Goal: Navigation & Orientation: Locate item on page

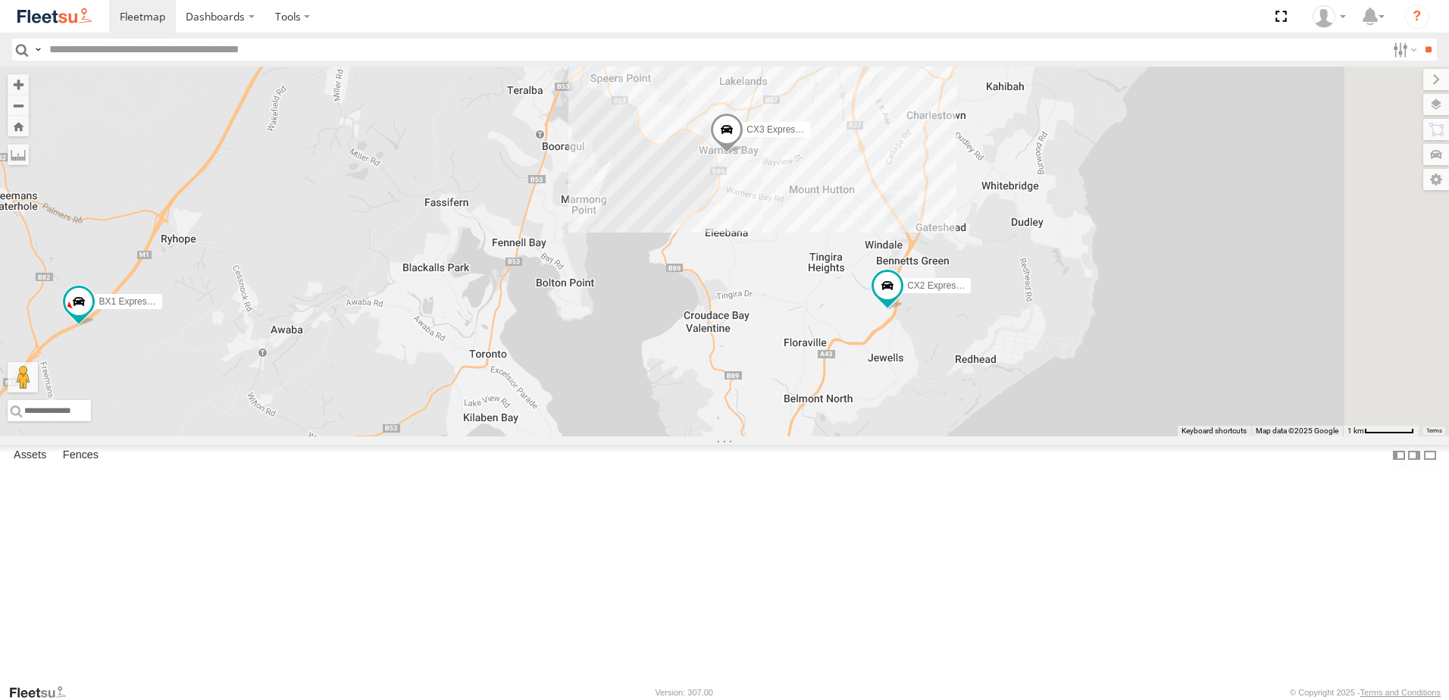
drag, startPoint x: 997, startPoint y: 406, endPoint x: 889, endPoint y: 399, distance: 107.9
click at [889, 399] on div "BX1 Express Ute B5 Timber Truck BX2 Express Ute B1 Timber Truck CX2 Express Ute…" at bounding box center [724, 252] width 1449 height 370
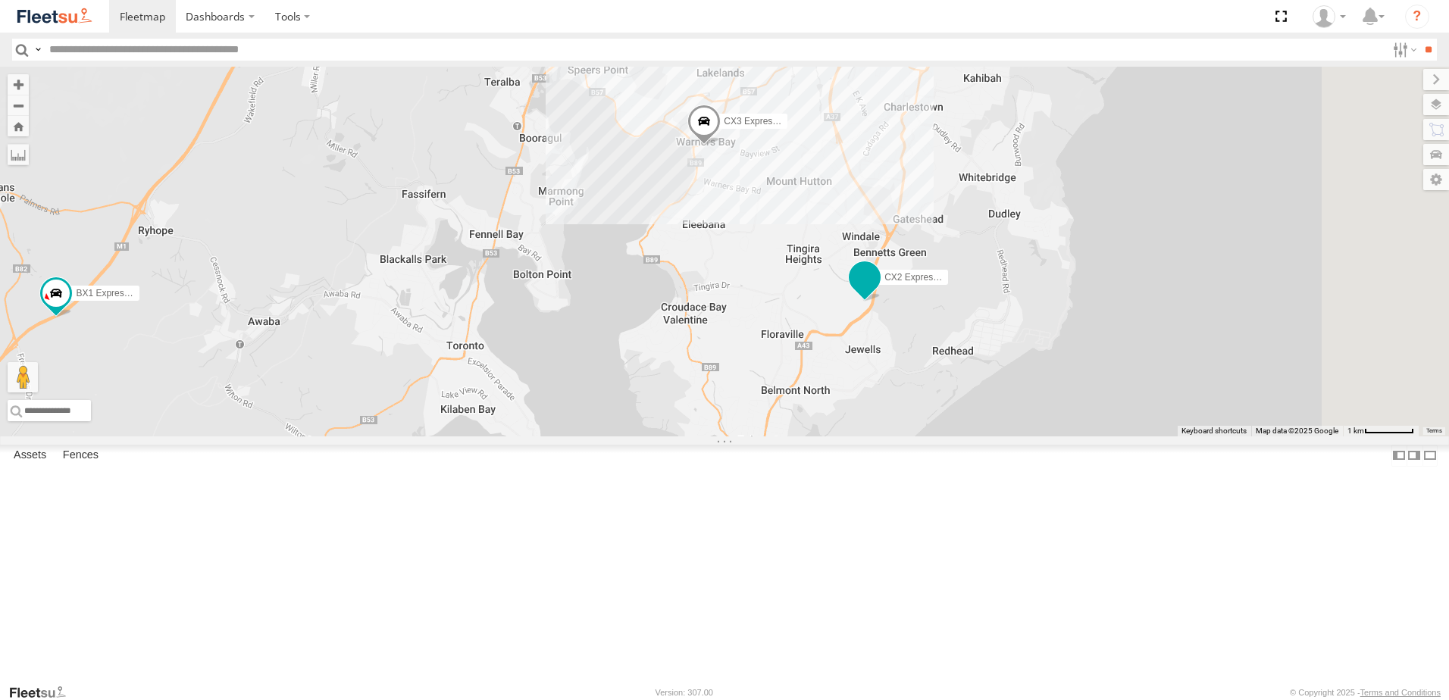
click at [879, 291] on span at bounding box center [864, 277] width 27 height 27
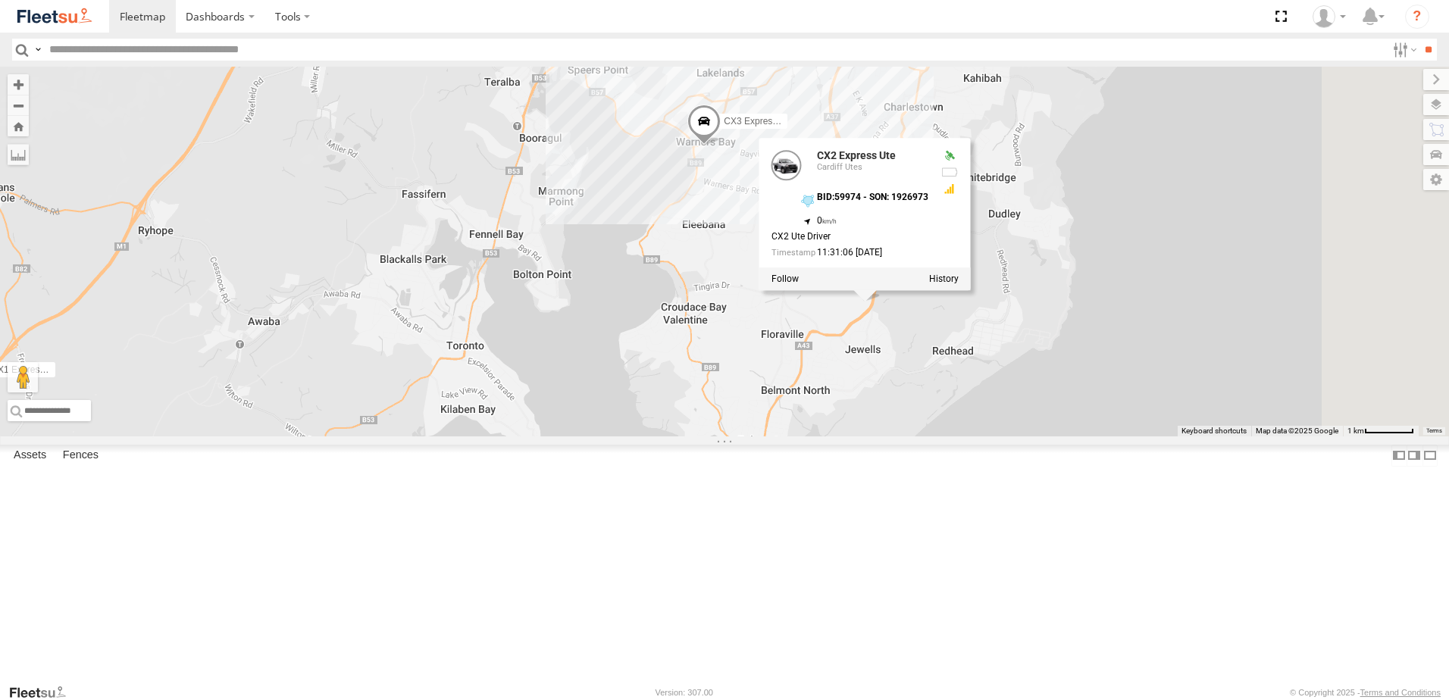
click at [1070, 437] on div "BX1 Express Ute B5 Timber Truck BX2 Express Ute B1 Timber Truck CX2 Express Ute…" at bounding box center [724, 252] width 1449 height 370
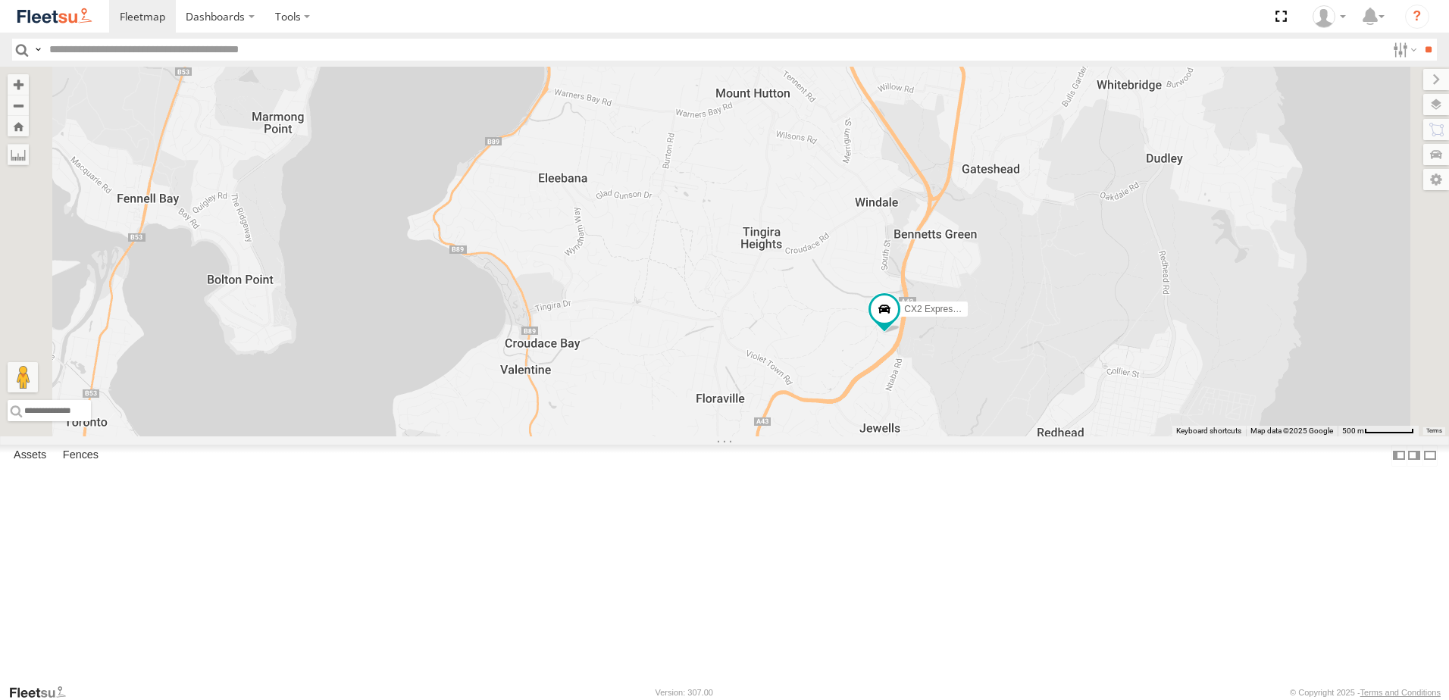
drag, startPoint x: 1059, startPoint y: 439, endPoint x: 1095, endPoint y: 494, distance: 66.2
click at [1095, 437] on div "BX1 Express Ute B5 Timber Truck BX2 Express Ute B1 Timber Truck CX2 Express Ute…" at bounding box center [724, 252] width 1449 height 370
click at [581, 20] on span at bounding box center [563, 0] width 33 height 41
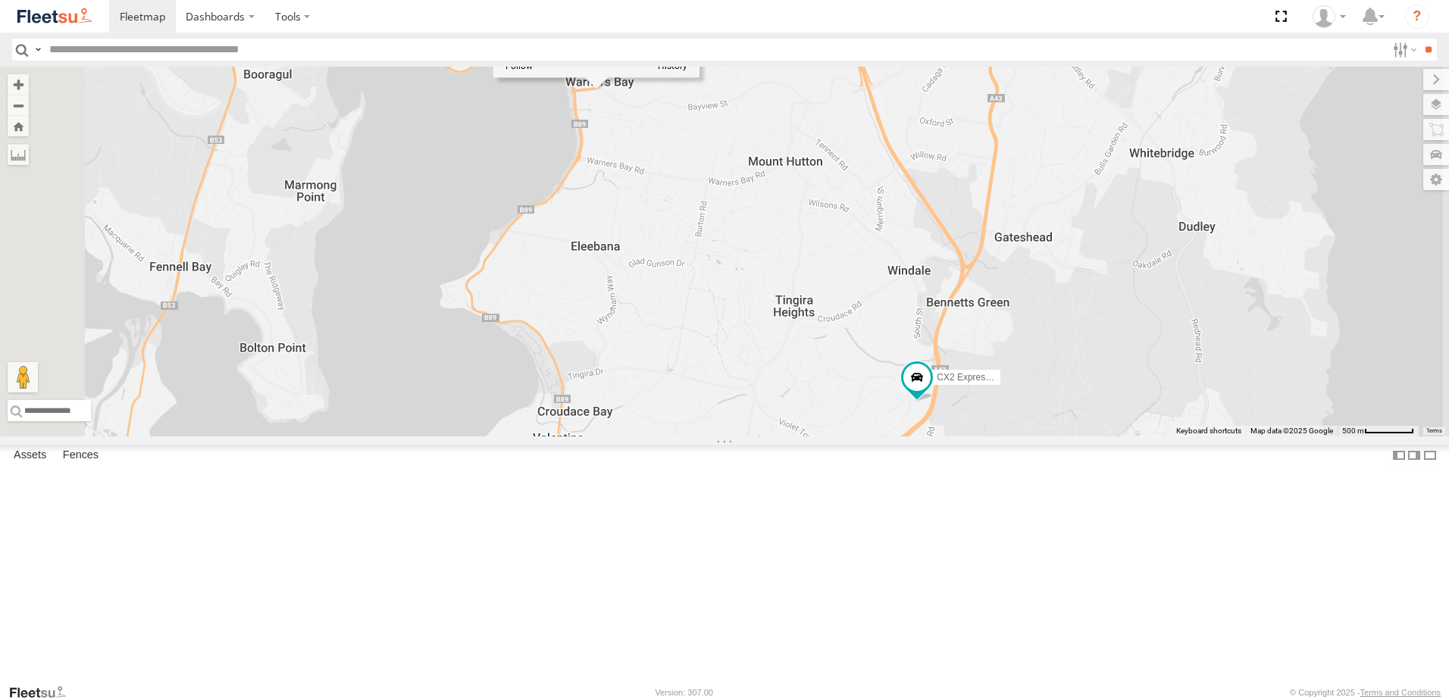
drag, startPoint x: 860, startPoint y: 274, endPoint x: 885, endPoint y: 322, distance: 53.6
click at [885, 322] on div "BX1 Express Ute B5 Timber Truck BX2 Express Ute B1 Timber Truck CX2 Express Ute…" at bounding box center [724, 252] width 1449 height 370
click at [819, 258] on div "BX1 Express Ute B5 Timber Truck BX2 Express Ute B1 Timber Truck CX2 Express Ute…" at bounding box center [724, 252] width 1449 height 370
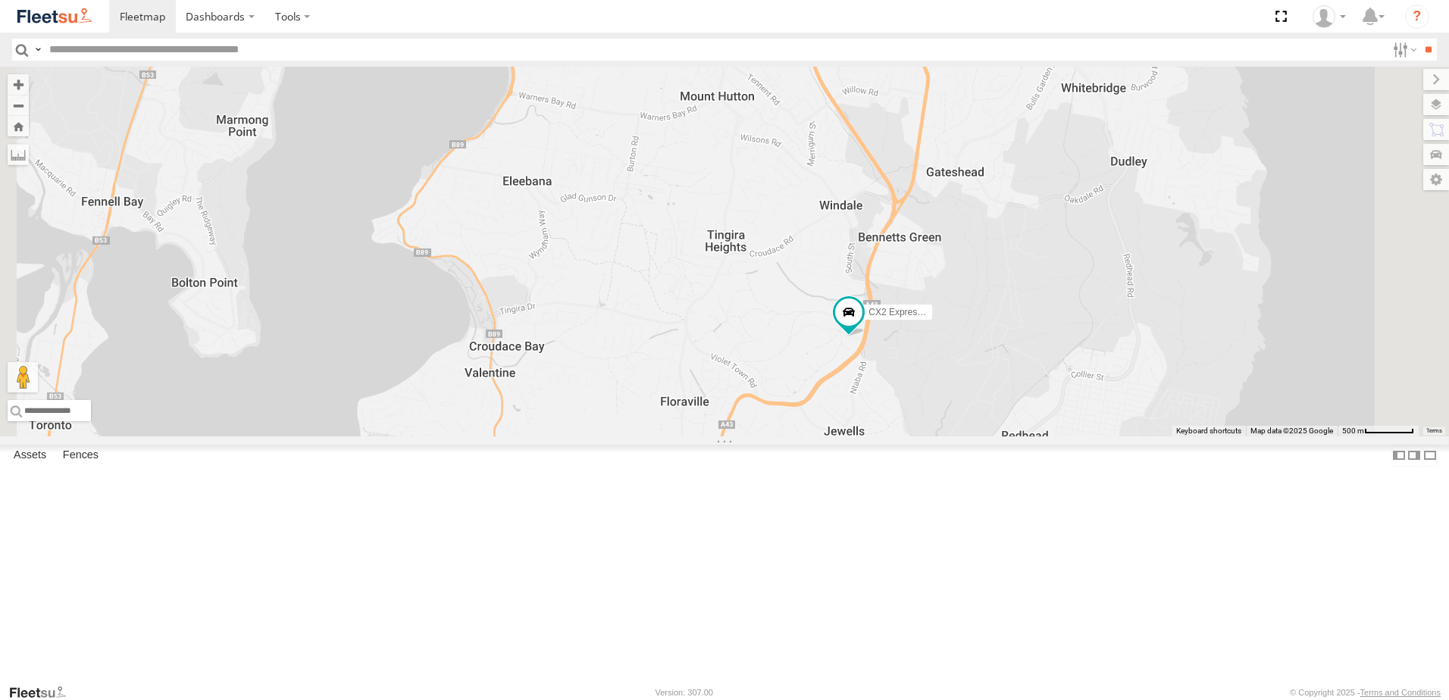
drag, startPoint x: 933, startPoint y: 347, endPoint x: 865, endPoint y: 276, distance: 98.6
click at [865, 276] on div "BX1 Express Ute B5 Timber Truck BX2 Express Ute B1 Timber Truck CX2 Express Ute…" at bounding box center [724, 252] width 1449 height 370
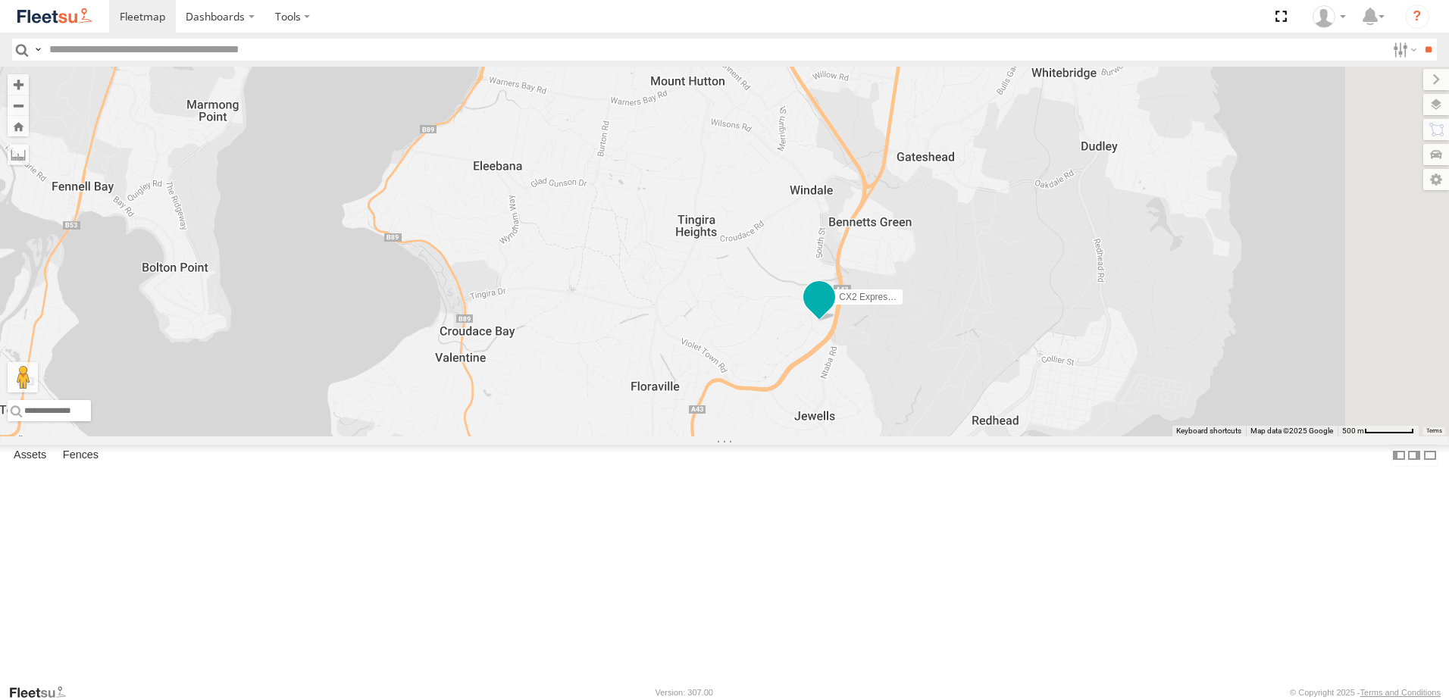
click at [836, 321] on span at bounding box center [819, 300] width 33 height 41
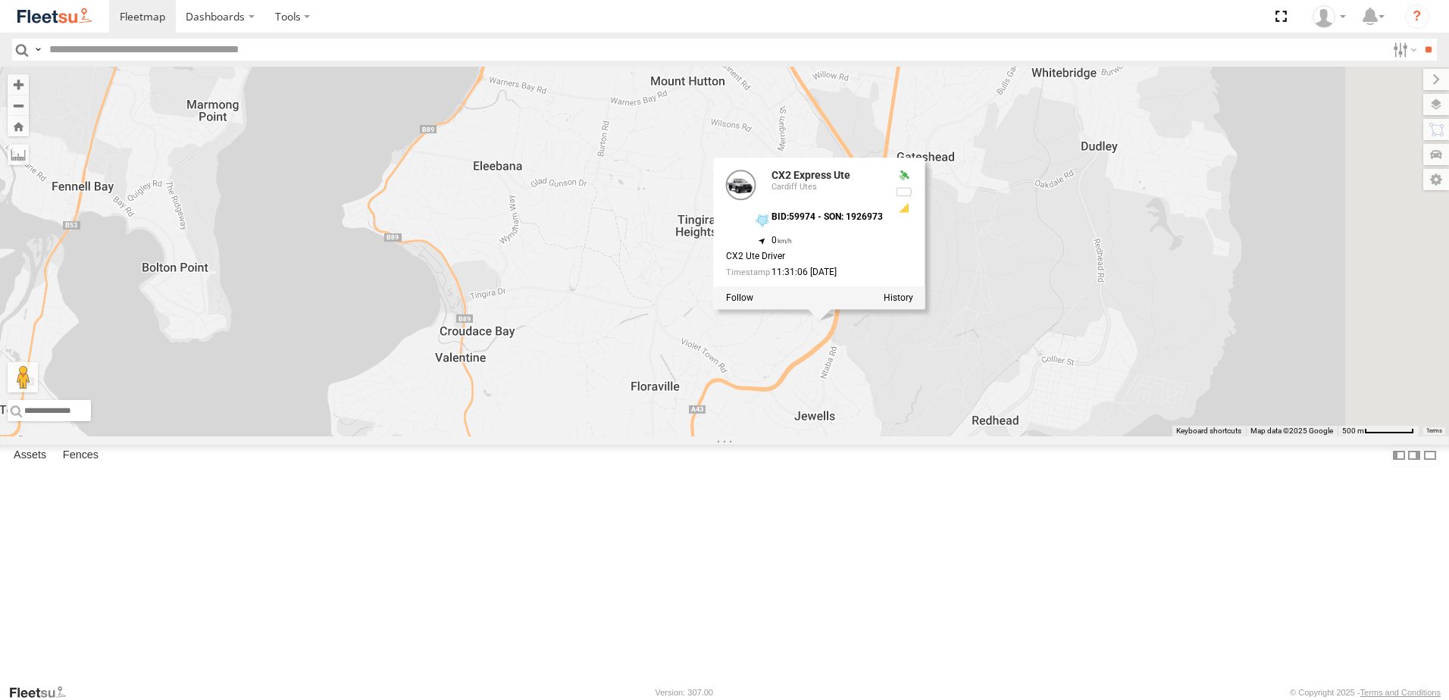
click at [1050, 437] on div "BX1 Express Ute B5 Timber Truck BX2 Express Ute B1 Timber Truck CX2 Express Ute…" at bounding box center [724, 252] width 1449 height 370
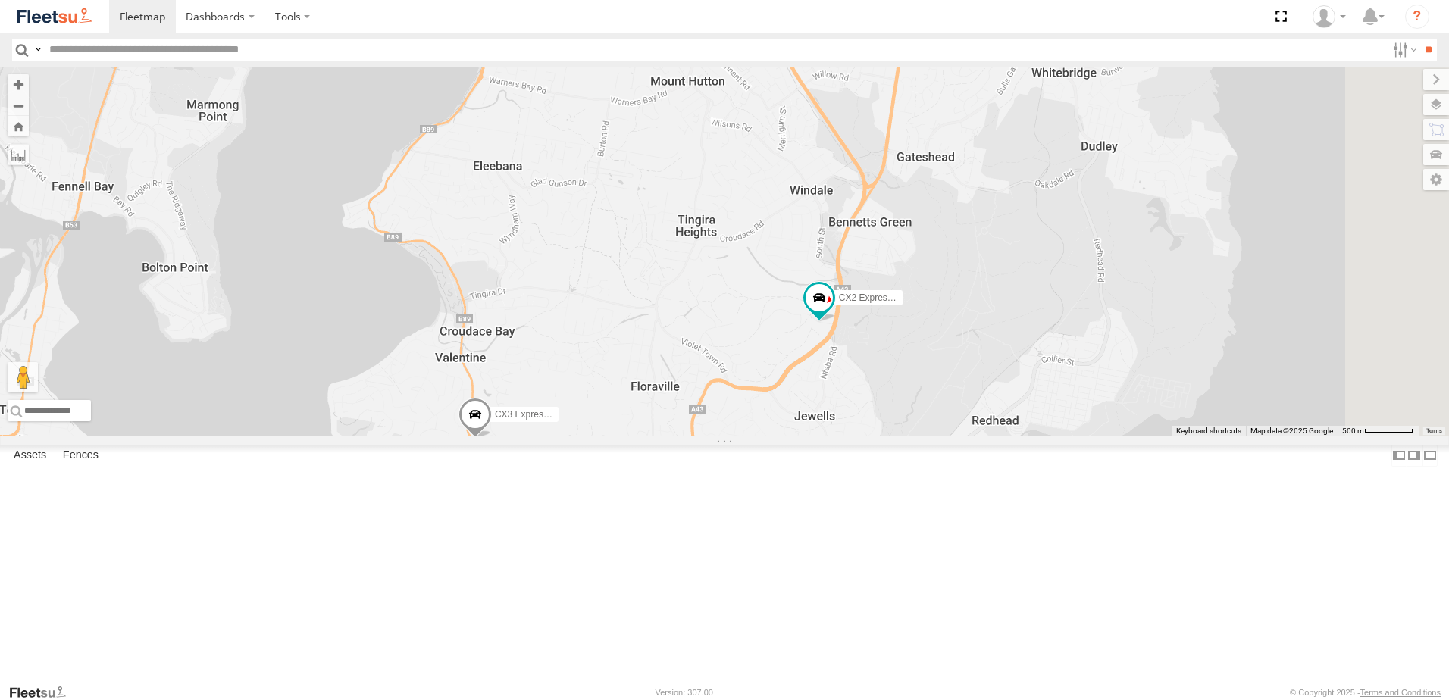
drag, startPoint x: 916, startPoint y: 468, endPoint x: 866, endPoint y: 424, distance: 67.1
click at [866, 424] on div "CX3 Express Ute CX2 Express Ute" at bounding box center [724, 252] width 1449 height 370
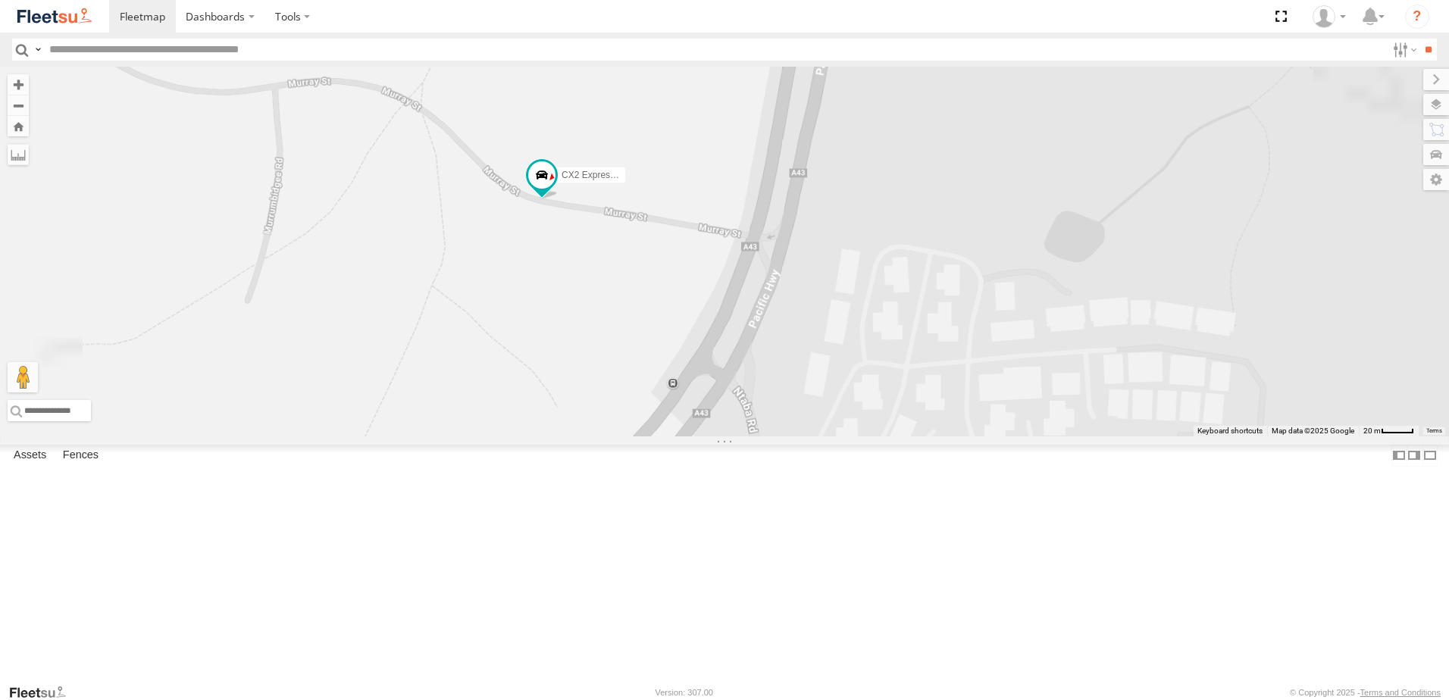
drag, startPoint x: 823, startPoint y: 406, endPoint x: 894, endPoint y: 443, distance: 80.4
click at [894, 437] on div "CX3 Express Ute CX2 Express Ute" at bounding box center [724, 252] width 1449 height 370
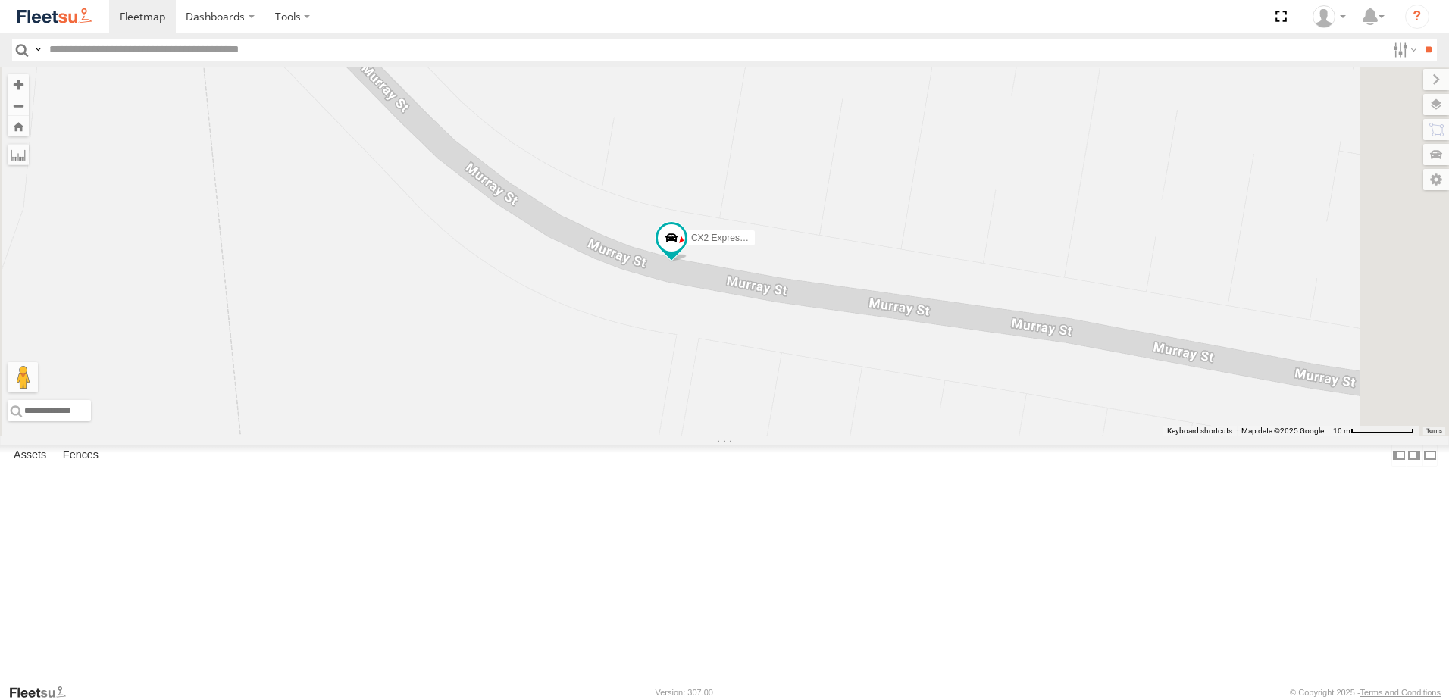
drag, startPoint x: 888, startPoint y: 377, endPoint x: 412, endPoint y: 679, distance: 564.6
click at [859, 437] on div "CX3 Express Ute CX2 Express Ute" at bounding box center [724, 252] width 1449 height 370
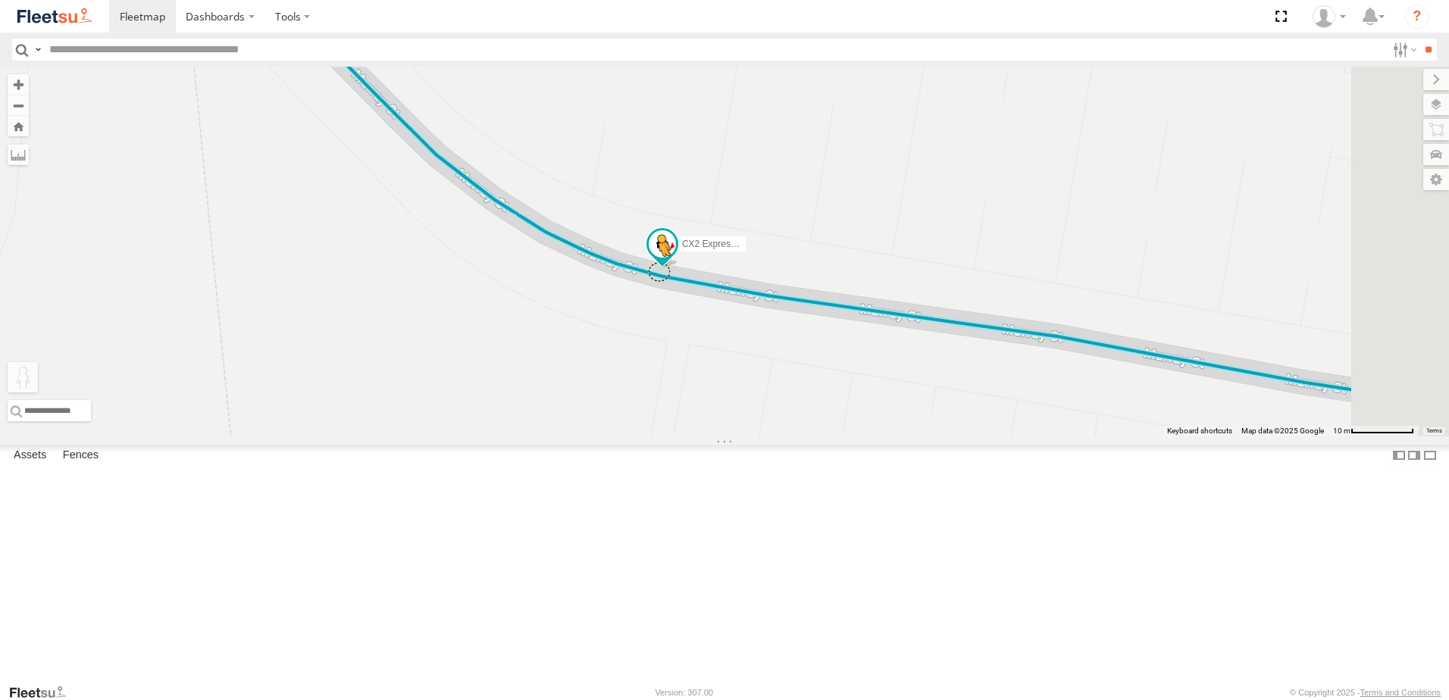
drag, startPoint x: 405, startPoint y: 630, endPoint x: 850, endPoint y: 399, distance: 501.4
click at [850, 399] on div "CX3 Express Ute CX2 Express Ute To activate drag with keyboard, press Alt + Ent…" at bounding box center [724, 252] width 1449 height 370
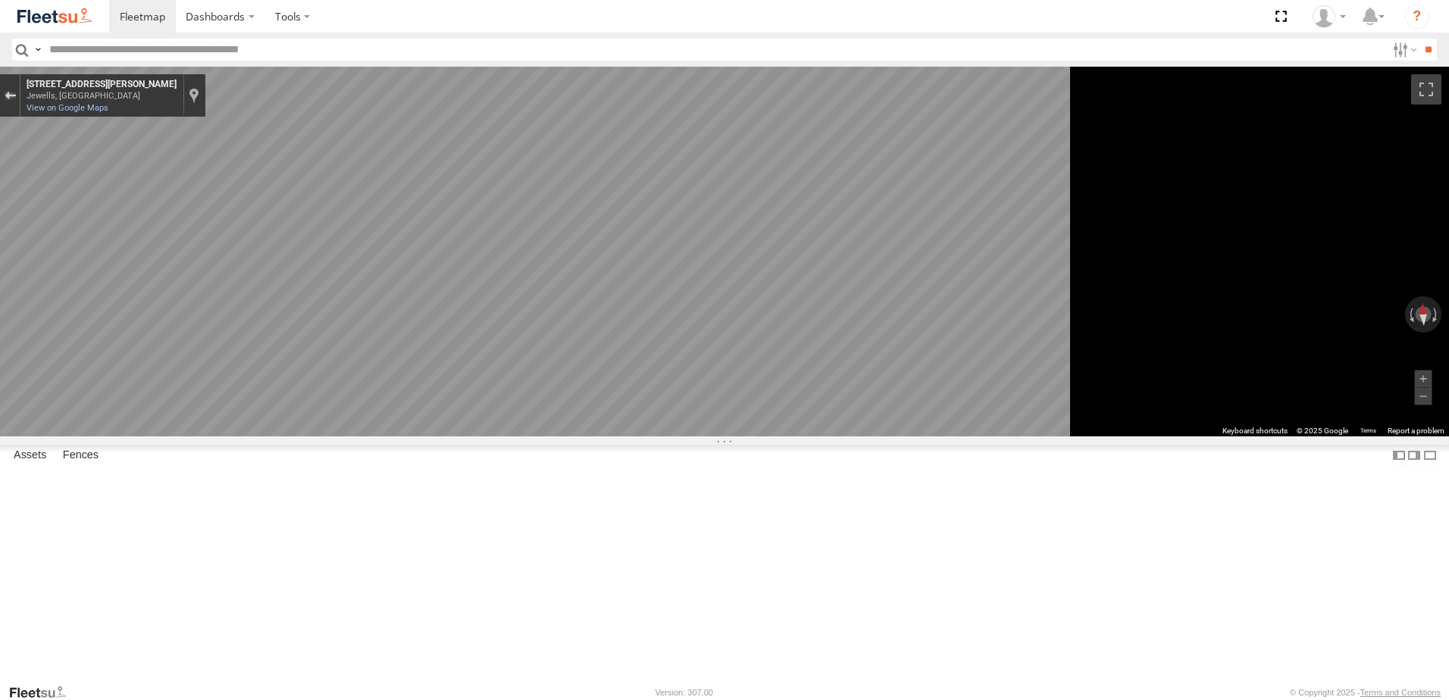
click at [16, 96] on div "Exit the Street View" at bounding box center [10, 95] width 11 height 9
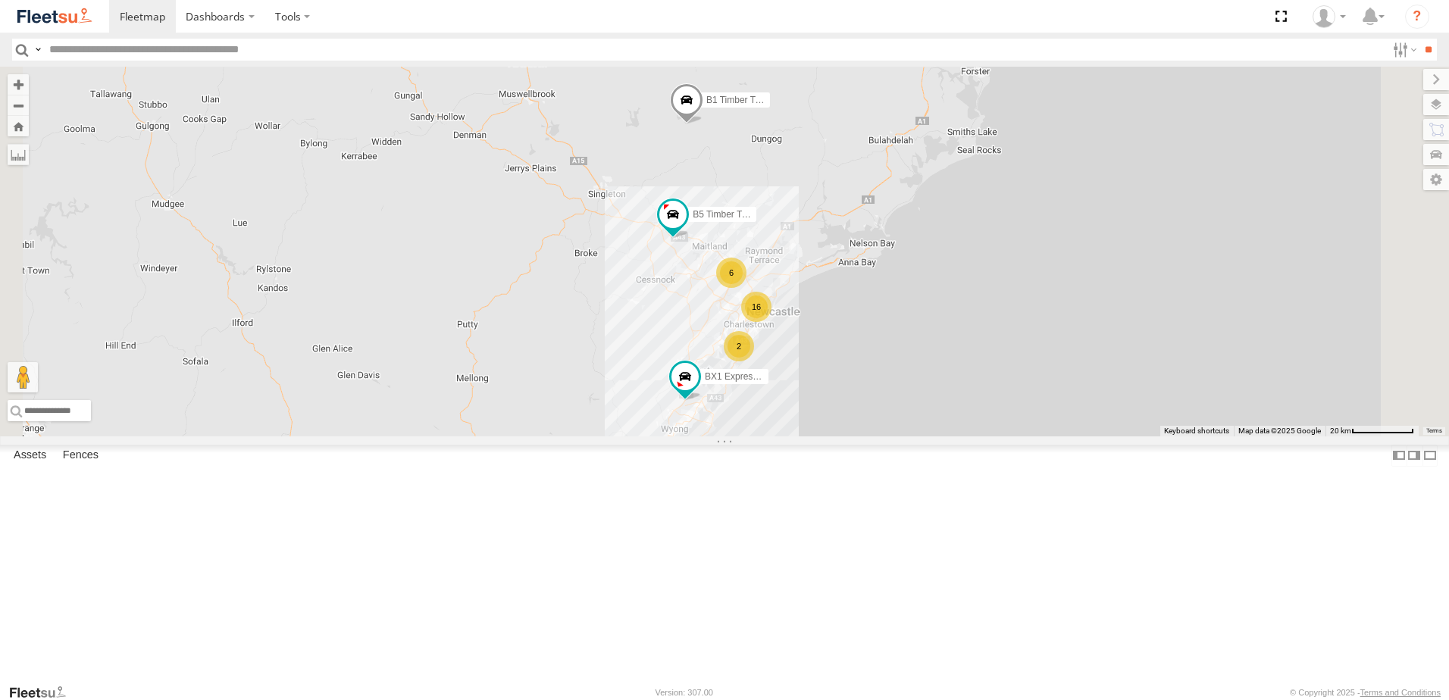
drag, startPoint x: 899, startPoint y: 506, endPoint x: 821, endPoint y: 452, distance: 95.3
click at [821, 437] on div "6 BX1 Express Ute 16 2 B5 Timber Truck BX2 Express Ute B1 Timber Truck Loading.…" at bounding box center [724, 252] width 1449 height 370
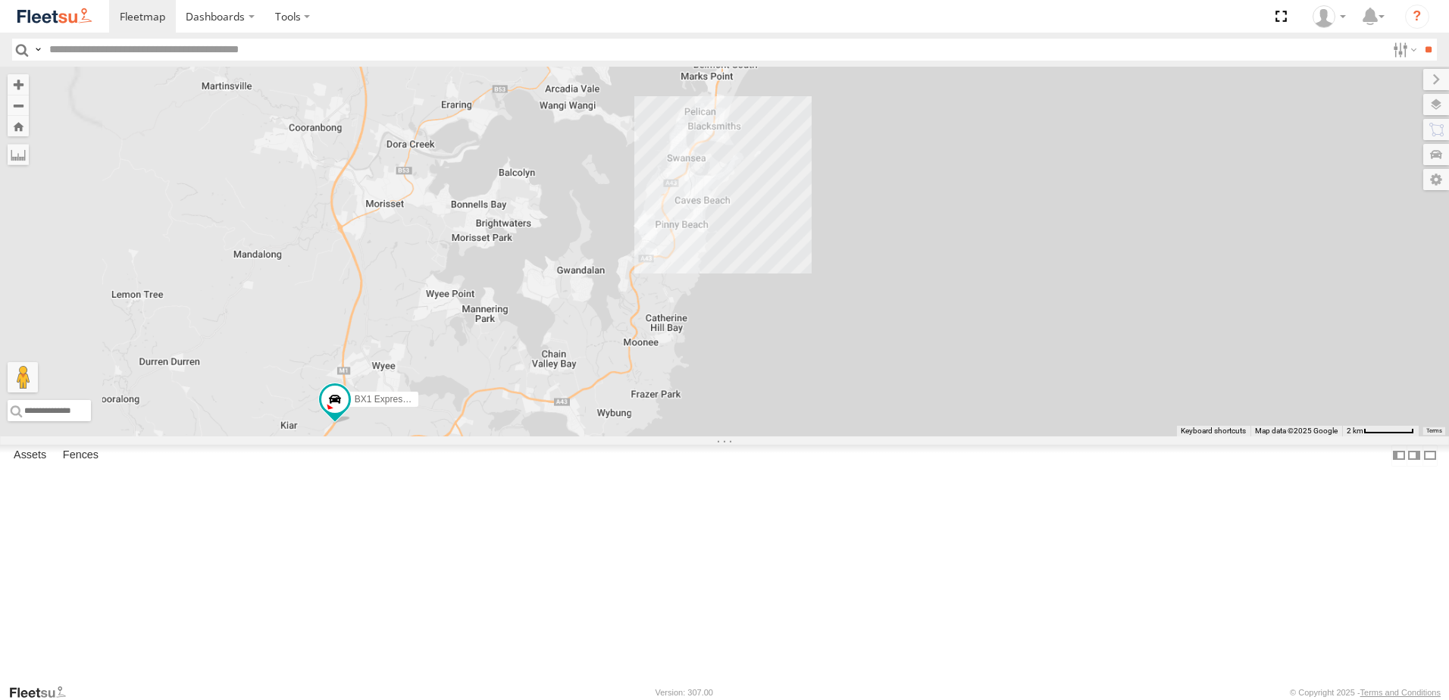
drag, startPoint x: 769, startPoint y: 243, endPoint x: 770, endPoint y: 484, distance: 241.1
click at [770, 437] on div "BX1 Express Ute B5 Timber Truck BX2 Express Ute B1 Timber Truck Loading..." at bounding box center [724, 252] width 1449 height 370
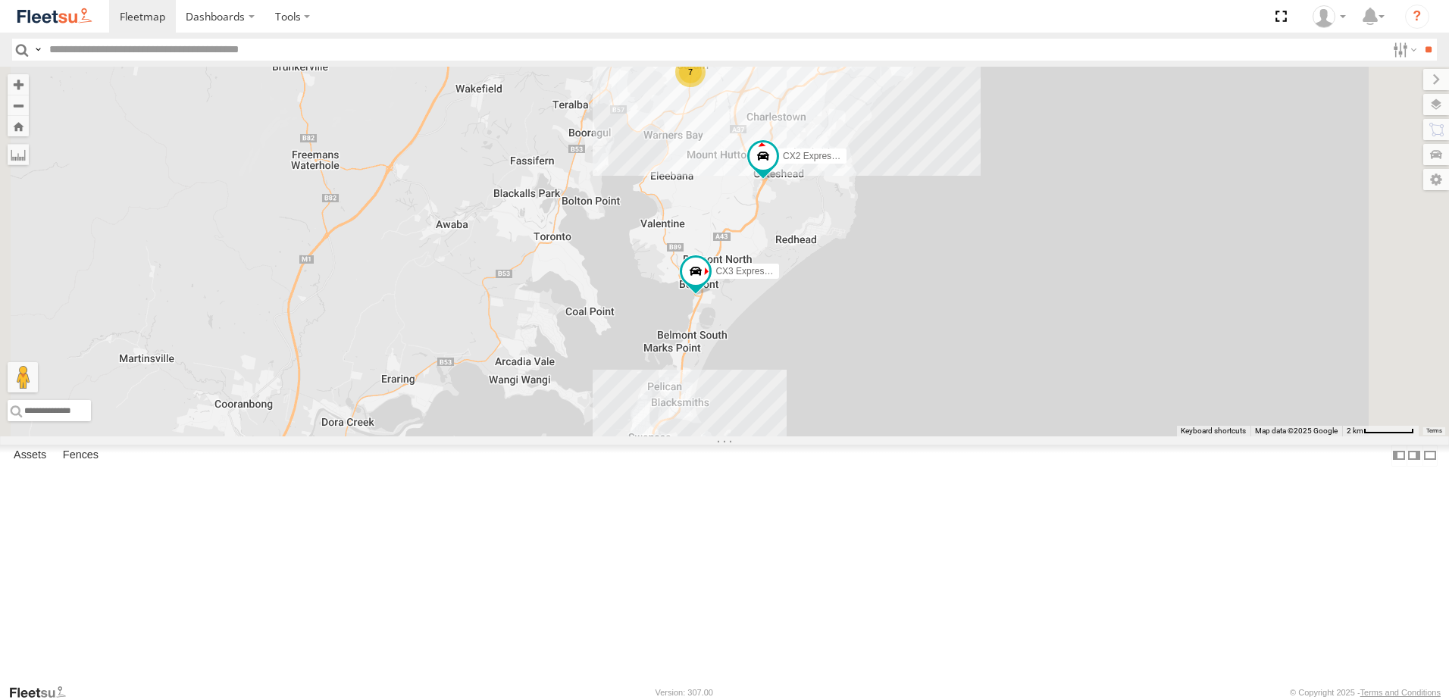
drag, startPoint x: 785, startPoint y: 371, endPoint x: 749, endPoint y: 459, distance: 94.9
click at [749, 437] on div "BX1 Express Ute B5 Timber Truck BX2 Express Ute B1 Timber Truck 7 CX3 Express U…" at bounding box center [724, 252] width 1449 height 370
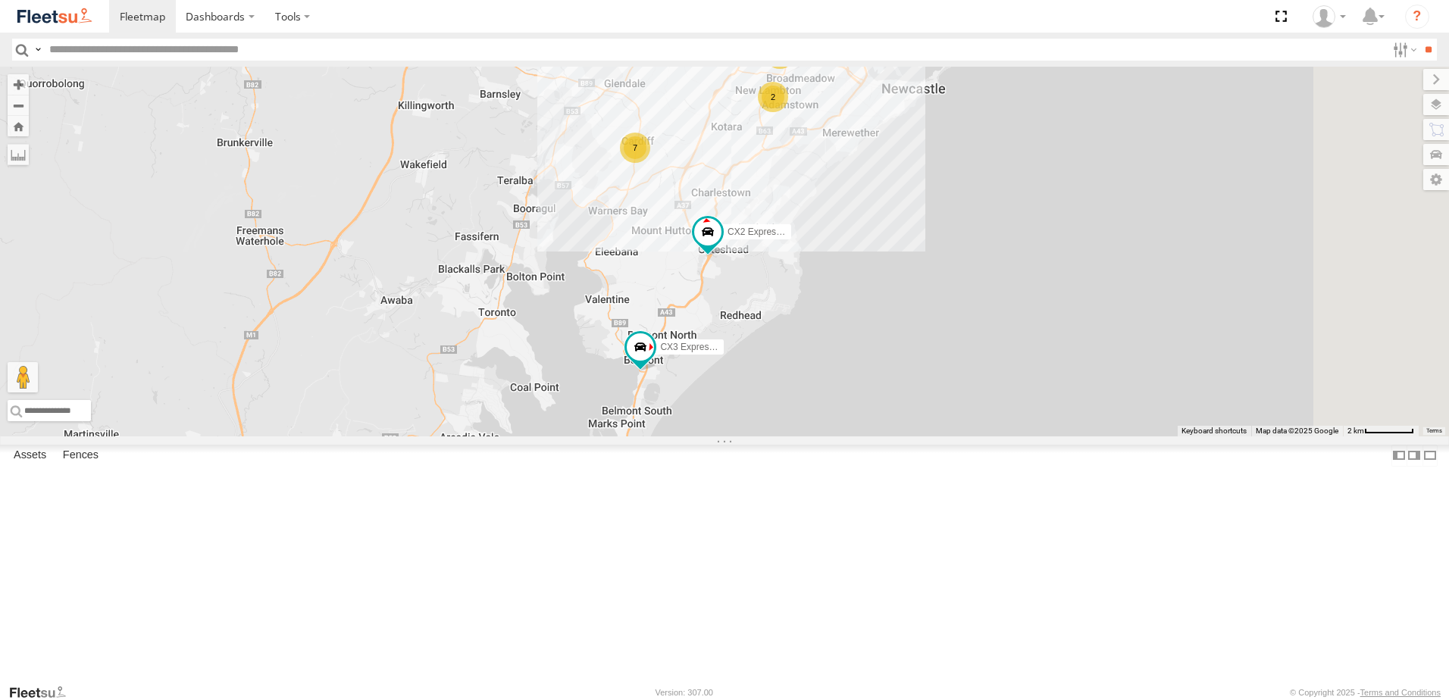
drag, startPoint x: 805, startPoint y: 387, endPoint x: 749, endPoint y: 455, distance: 88.3
click at [749, 437] on div "BX1 Express Ute B5 Timber Truck BX2 Express Ute B1 Timber Truck 7 CX3 Express U…" at bounding box center [724, 252] width 1449 height 370
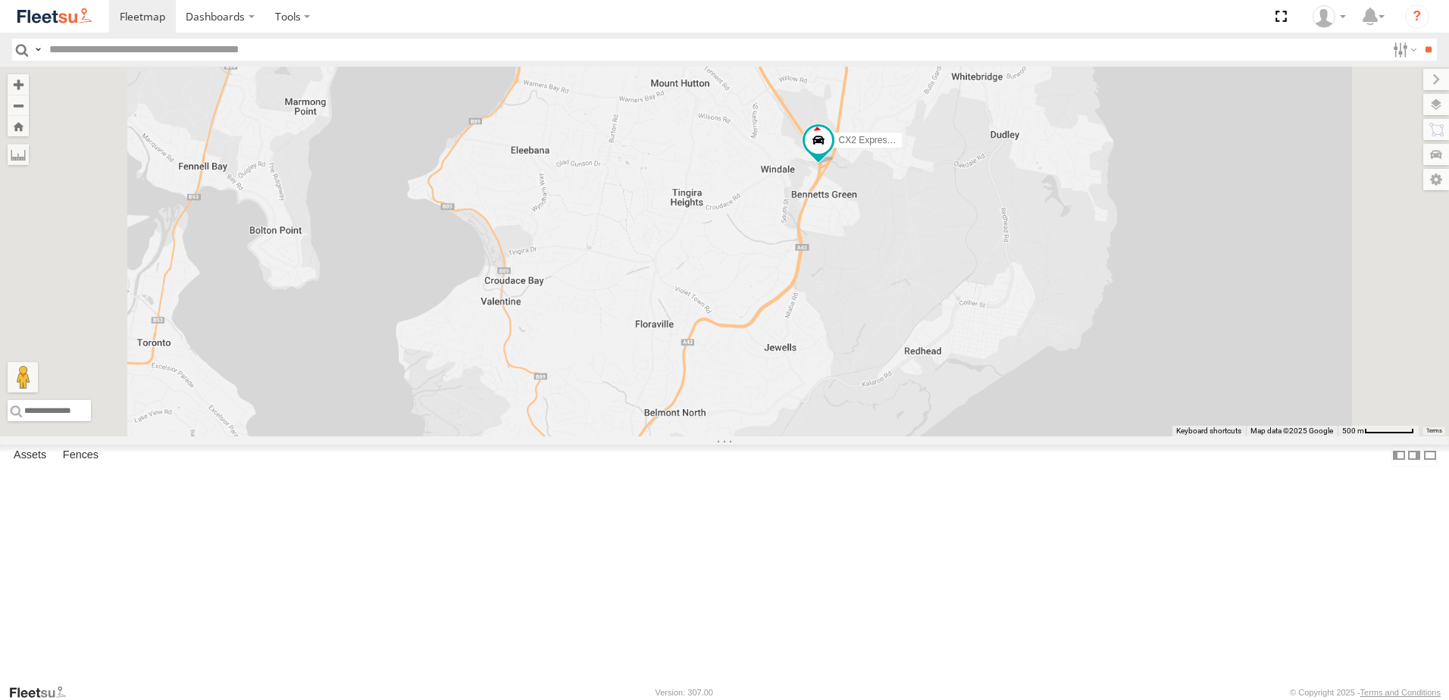
drag, startPoint x: 804, startPoint y: 469, endPoint x: 757, endPoint y: 301, distance: 174.7
click at [757, 301] on div "BX1 Express Ute B5 Timber Truck BX2 Express Ute B1 Timber Truck CX3 Express Ute…" at bounding box center [724, 252] width 1449 height 370
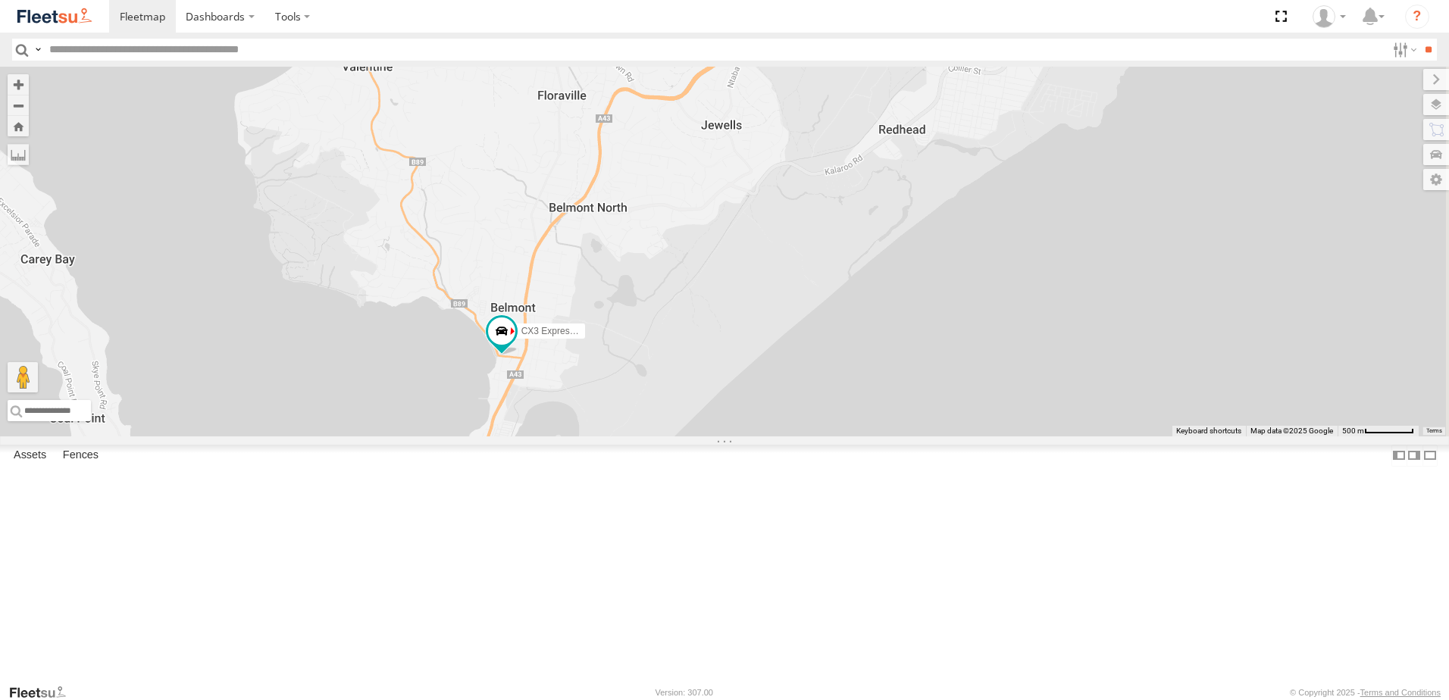
drag, startPoint x: 772, startPoint y: 376, endPoint x: 775, endPoint y: 331, distance: 44.8
click at [775, 331] on div "BX1 Express Ute B5 Timber Truck BX2 Express Ute B1 Timber Truck CX3 Express Ute…" at bounding box center [724, 252] width 1449 height 370
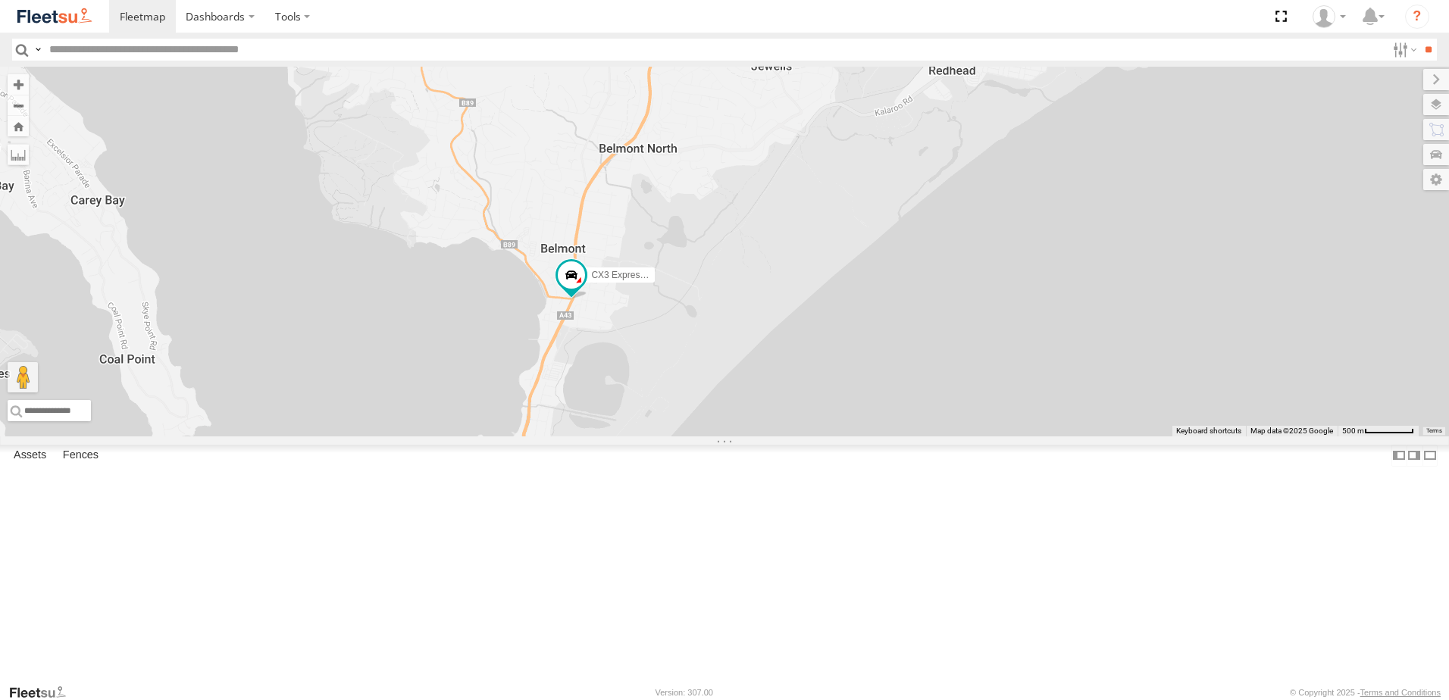
drag, startPoint x: 849, startPoint y: 349, endPoint x: 873, endPoint y: 315, distance: 41.9
click at [873, 315] on div "BX1 Express Ute B5 Timber Truck BX2 Express Ute B1 Timber Truck CX3 Express Ute…" at bounding box center [724, 252] width 1449 height 370
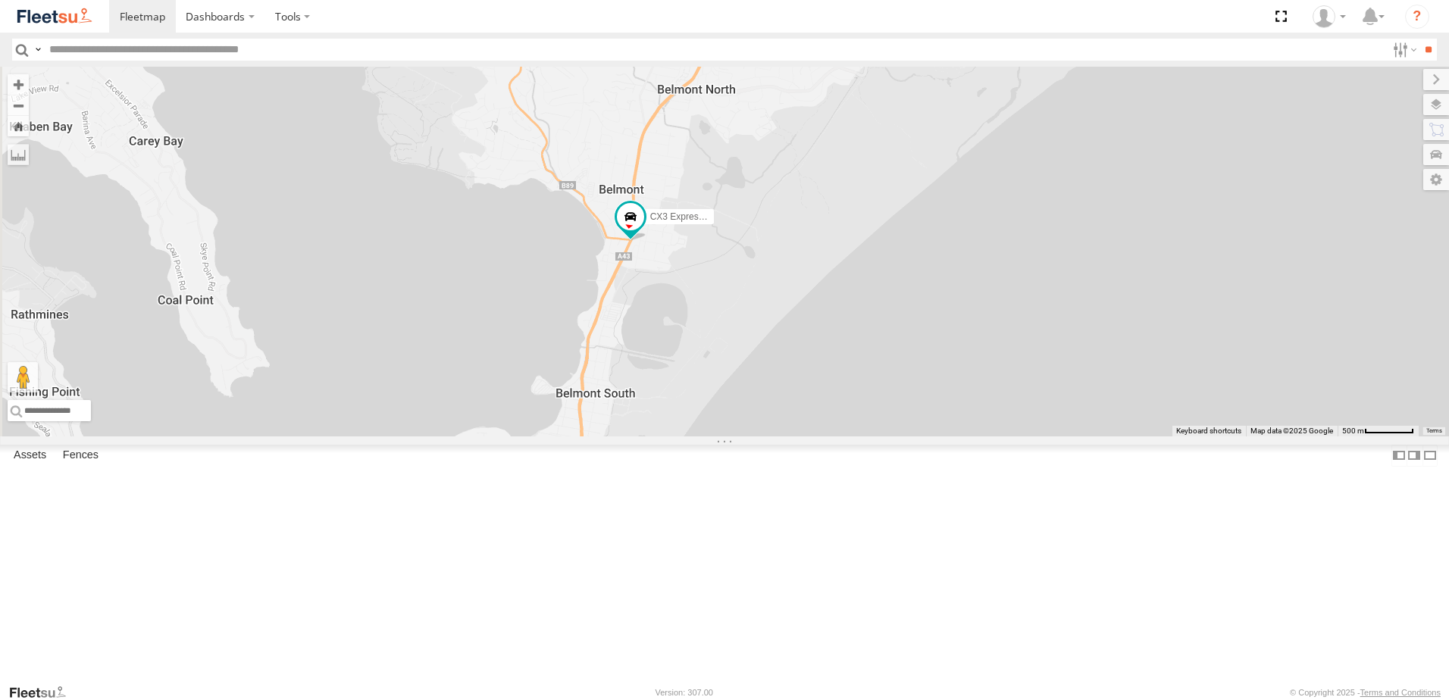
drag, startPoint x: 879, startPoint y: 353, endPoint x: 953, endPoint y: 286, distance: 99.8
click at [953, 286] on div "BX1 Express Ute B5 Timber Truck BX2 Express Ute B1 Timber Truck CX3 Express Ute…" at bounding box center [724, 252] width 1449 height 370
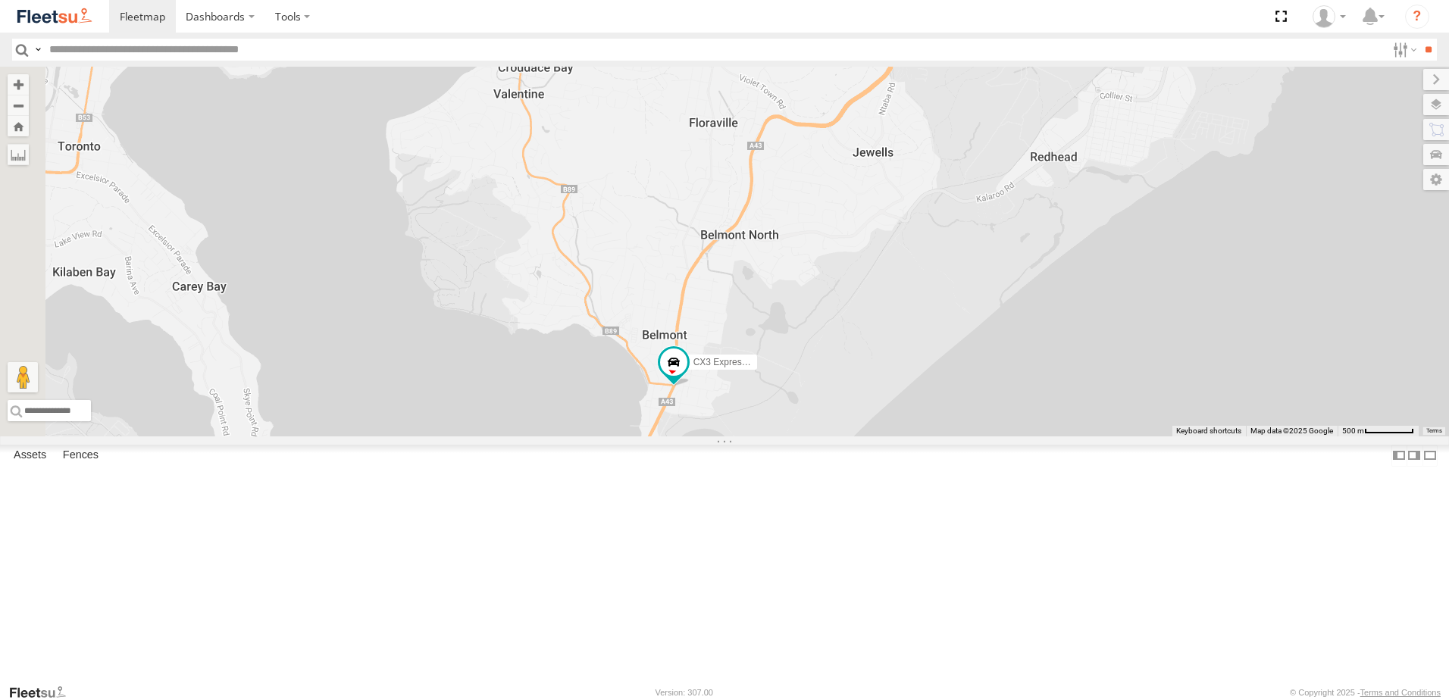
drag, startPoint x: 973, startPoint y: 450, endPoint x: 974, endPoint y: 477, distance: 27.3
click at [976, 437] on div "BX1 Express Ute B5 Timber Truck BX2 Express Ute B1 Timber Truck CX3 Express Ute…" at bounding box center [724, 252] width 1449 height 370
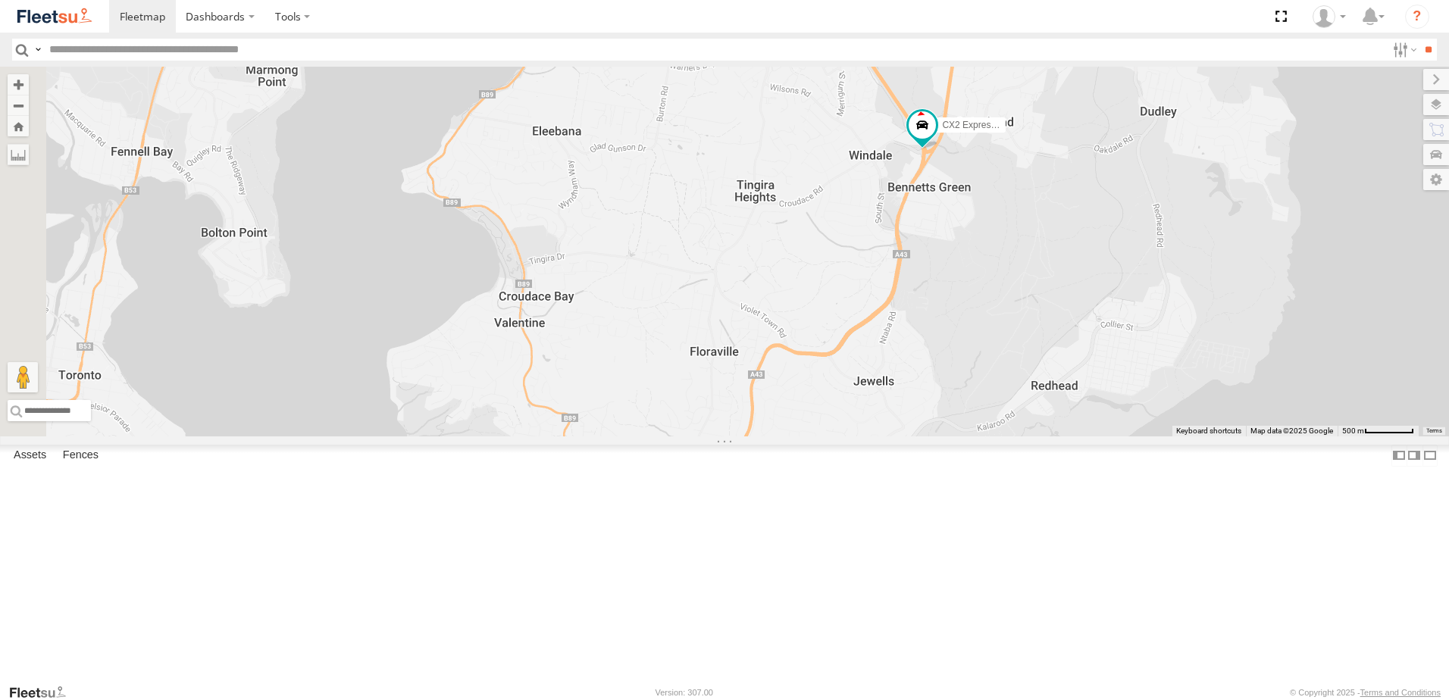
drag, startPoint x: 923, startPoint y: 318, endPoint x: 769, endPoint y: 410, distance: 179.1
click at [769, 410] on div "BX1 Express Ute B5 Timber Truck BX2 Express Ute B1 Timber Truck CX3 Express Ute…" at bounding box center [724, 252] width 1449 height 370
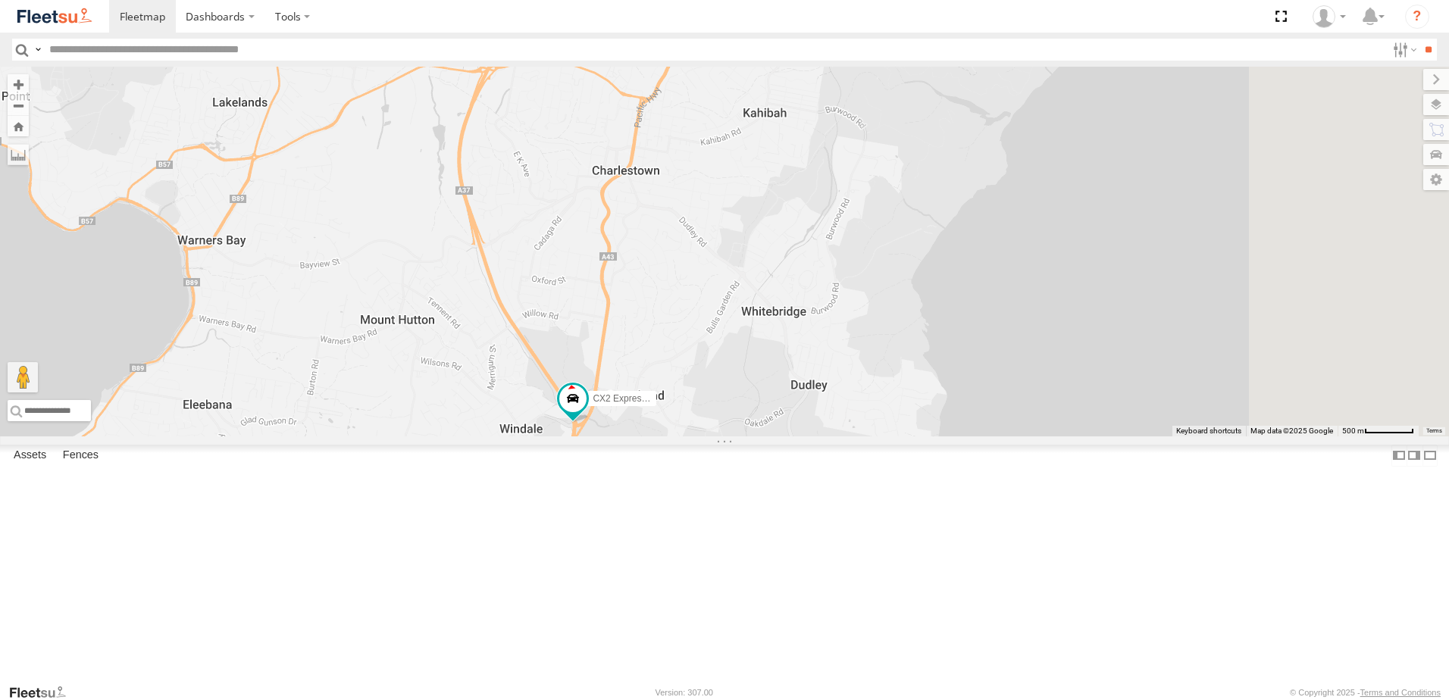
drag, startPoint x: 822, startPoint y: 304, endPoint x: 700, endPoint y: 468, distance: 204.8
click at [695, 437] on div "BX1 Express Ute B5 Timber Truck BX2 Express Ute B1 Timber Truck CX3 Express Ute…" at bounding box center [724, 252] width 1449 height 370
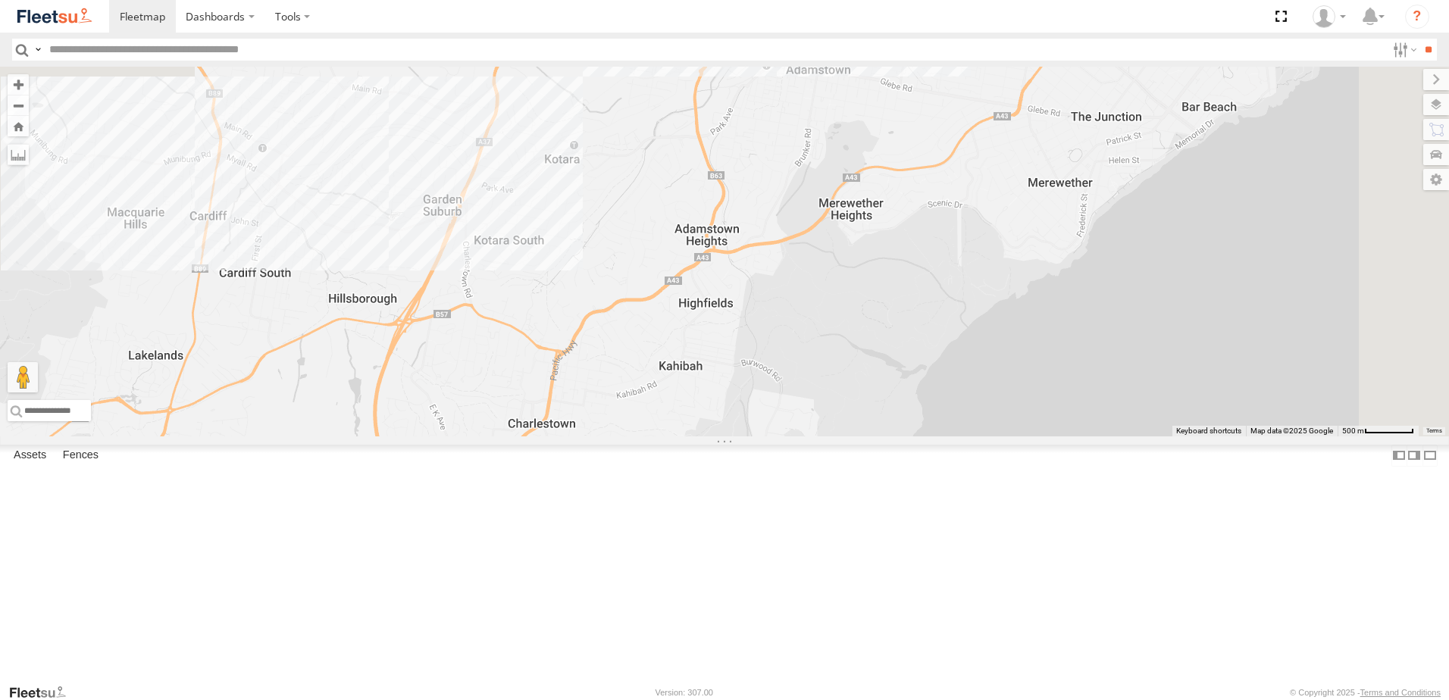
drag, startPoint x: 799, startPoint y: 398, endPoint x: 877, endPoint y: 506, distance: 133.6
click at [877, 437] on div "BX1 Express Ute B5 Timber Truck BX2 Express Ute B1 Timber Truck CX3 Express Ute…" at bounding box center [724, 252] width 1449 height 370
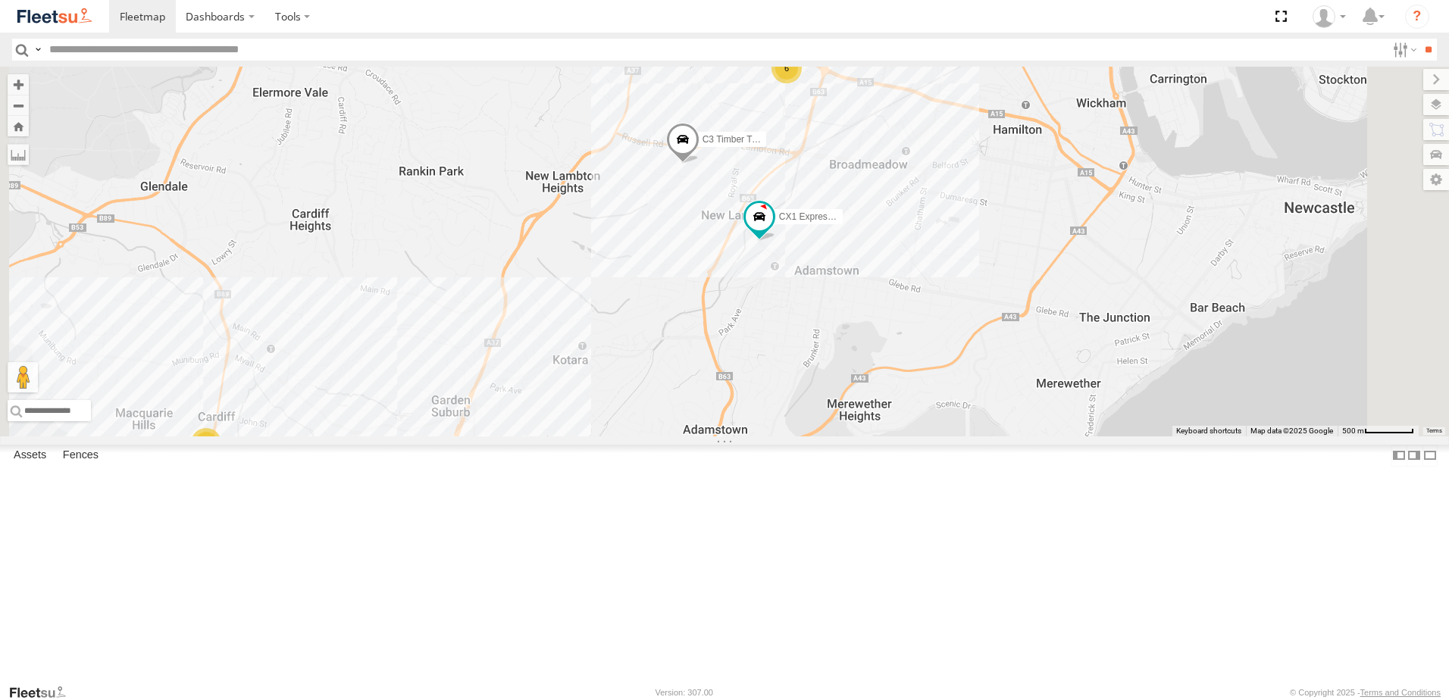
drag, startPoint x: 879, startPoint y: 431, endPoint x: 811, endPoint y: 487, distance: 87.8
click at [811, 437] on div "BX1 Express Ute B5 Timber Truck BX2 Express Ute B1 Timber Truck CX3 Express Ute…" at bounding box center [724, 252] width 1449 height 370
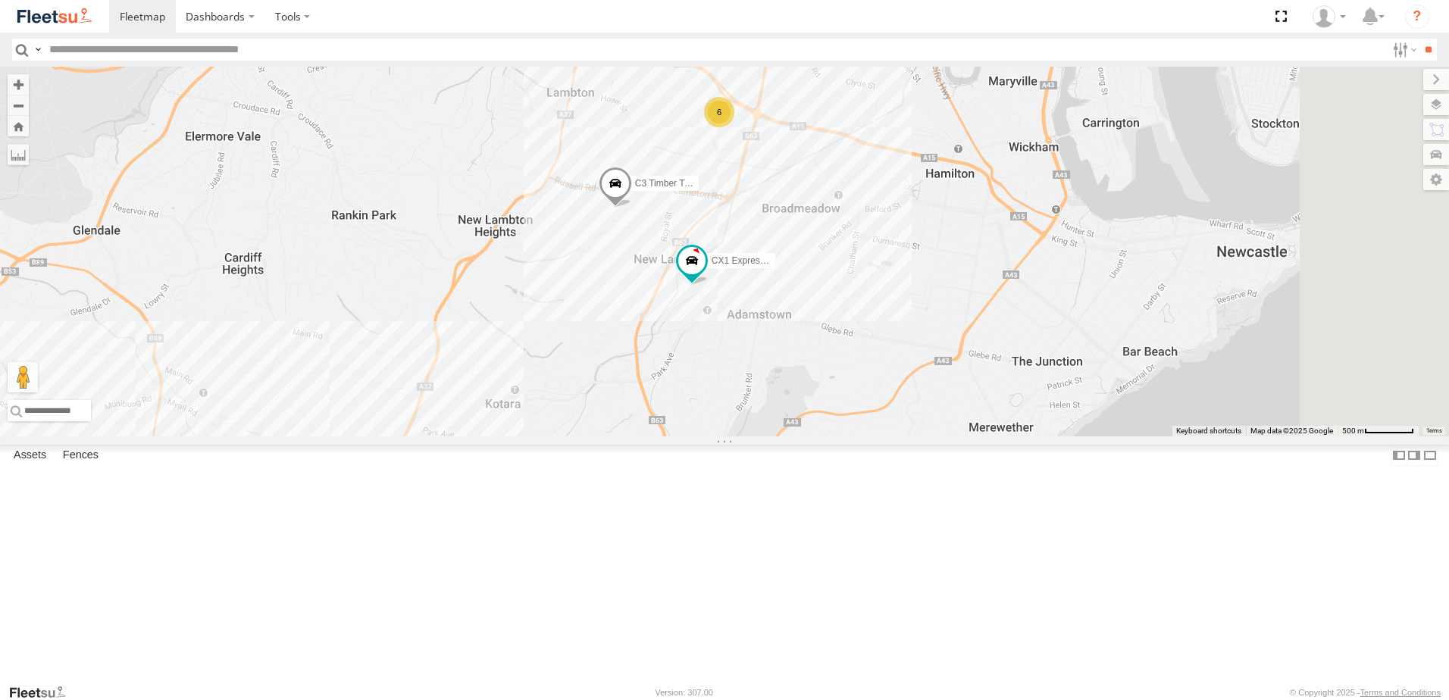
drag, startPoint x: 886, startPoint y: 460, endPoint x: 847, endPoint y: 475, distance: 42.0
click at [847, 437] on div "BX1 Express Ute B5 Timber Truck BX2 Express Ute B1 Timber Truck CX3 Express Ute…" at bounding box center [724, 252] width 1449 height 370
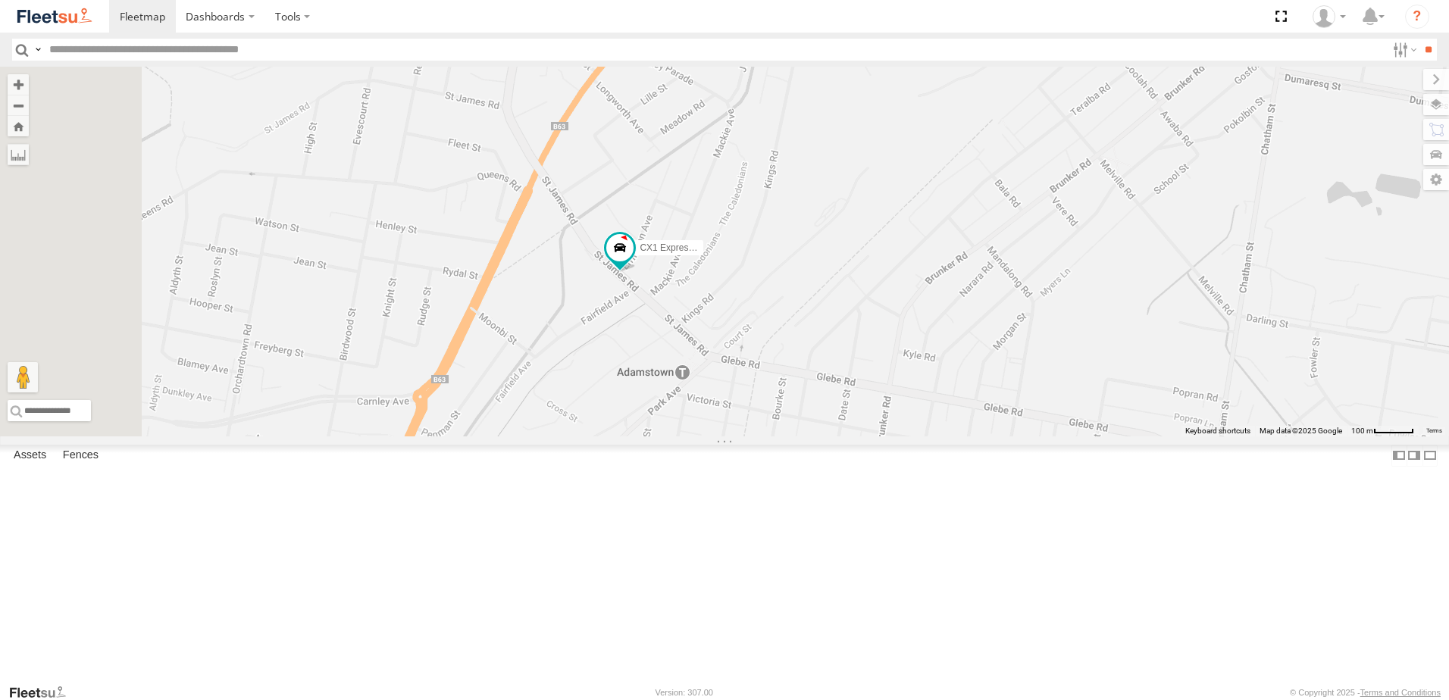
drag, startPoint x: 818, startPoint y: 406, endPoint x: 877, endPoint y: 438, distance: 67.2
click at [877, 437] on div "BX1 Express Ute B5 Timber Truck BX2 Express Ute B1 Timber Truck CX3 Express Ute…" at bounding box center [724, 252] width 1449 height 370
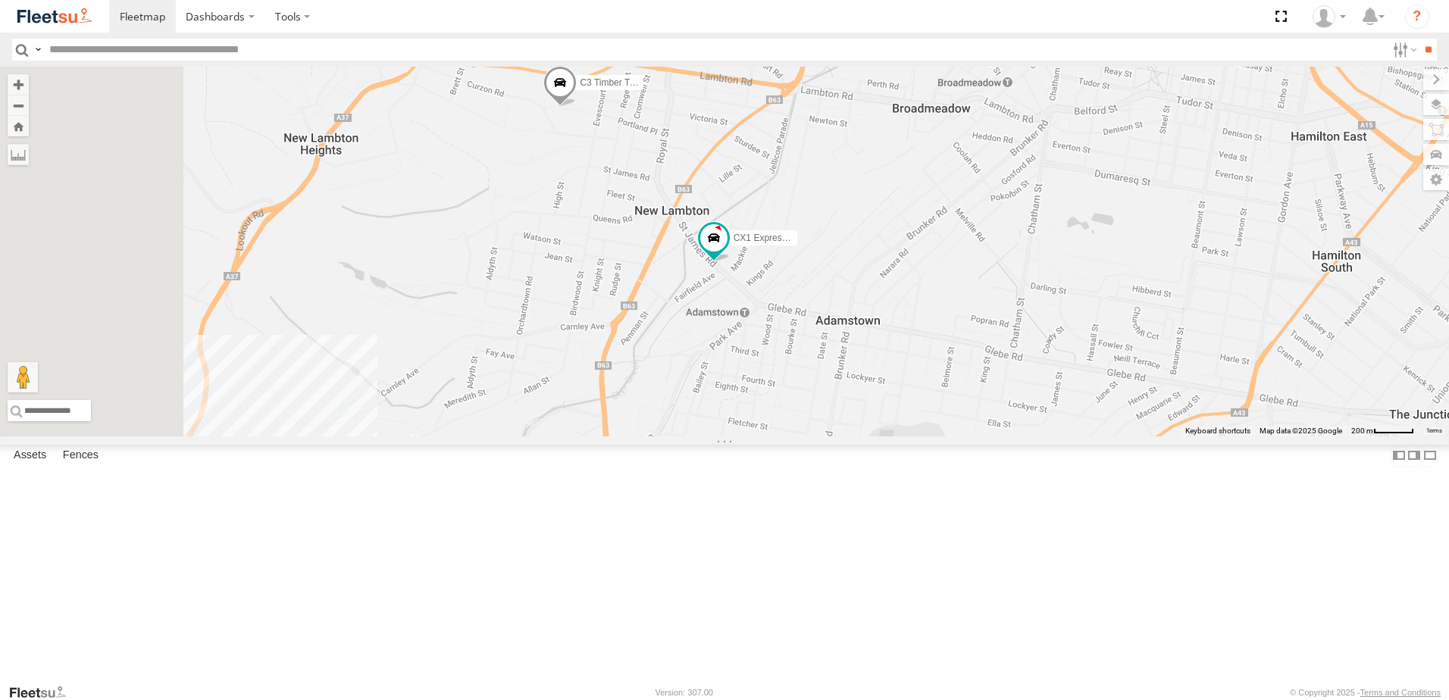
drag, startPoint x: 791, startPoint y: 465, endPoint x: 894, endPoint y: 421, distance: 111.8
click at [893, 421] on div "BX1 Express Ute B5 Timber Truck BX2 Express Ute B1 Timber Truck CX3 Express Ute…" at bounding box center [724, 252] width 1449 height 370
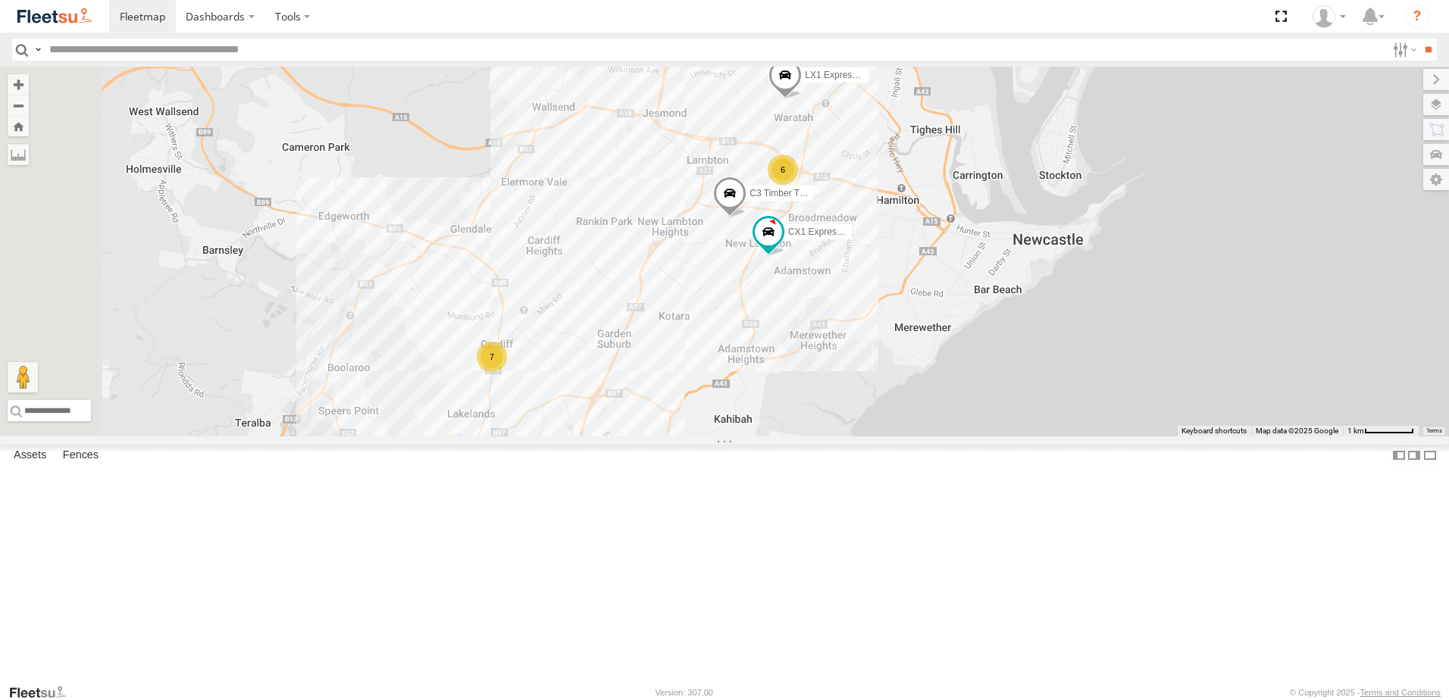
drag, startPoint x: 841, startPoint y: 443, endPoint x: 866, endPoint y: 418, distance: 34.3
click at [866, 418] on div "BX1 Express Ute B5 Timber Truck BX2 Express Ute B1 Timber Truck CX3 Express Ute…" at bounding box center [724, 252] width 1449 height 370
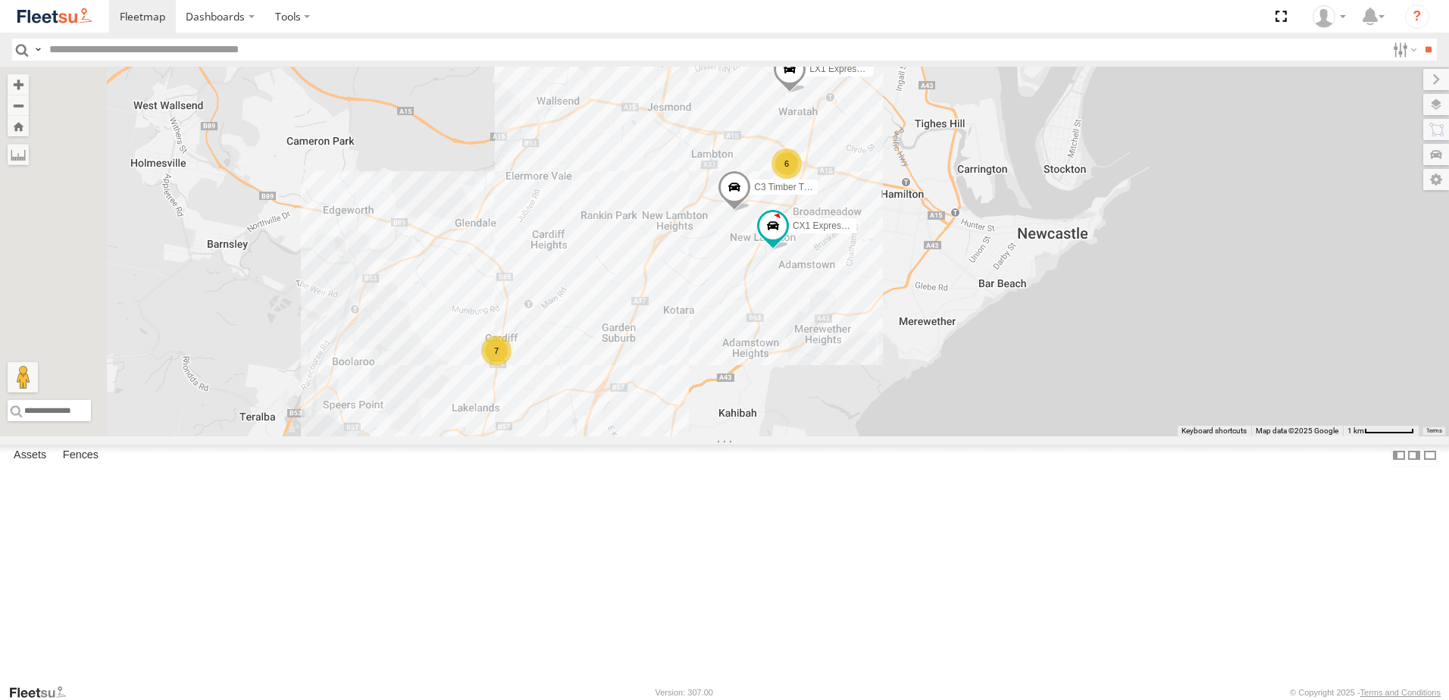
drag, startPoint x: 778, startPoint y: 424, endPoint x: 912, endPoint y: 282, distance: 195.7
click at [910, 284] on div "BX1 Express Ute B5 Timber Truck BX2 Express Ute B1 Timber Truck CX3 Express Ute…" at bounding box center [724, 252] width 1449 height 370
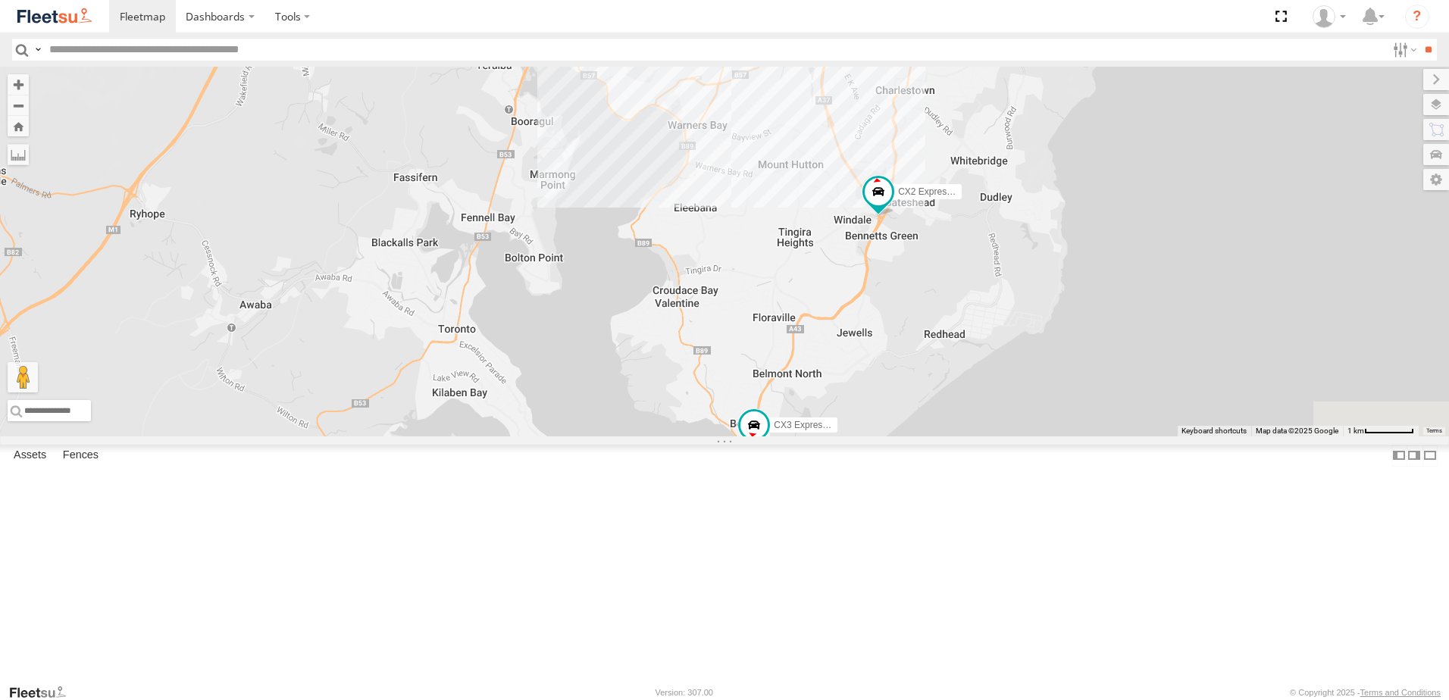
drag, startPoint x: 896, startPoint y: 430, endPoint x: 808, endPoint y: 399, distance: 93.0
click at [820, 399] on div "BX1 Express Ute B5 Timber Truck BX2 Express Ute B1 Timber Truck CX3 Express Ute…" at bounding box center [724, 252] width 1449 height 370
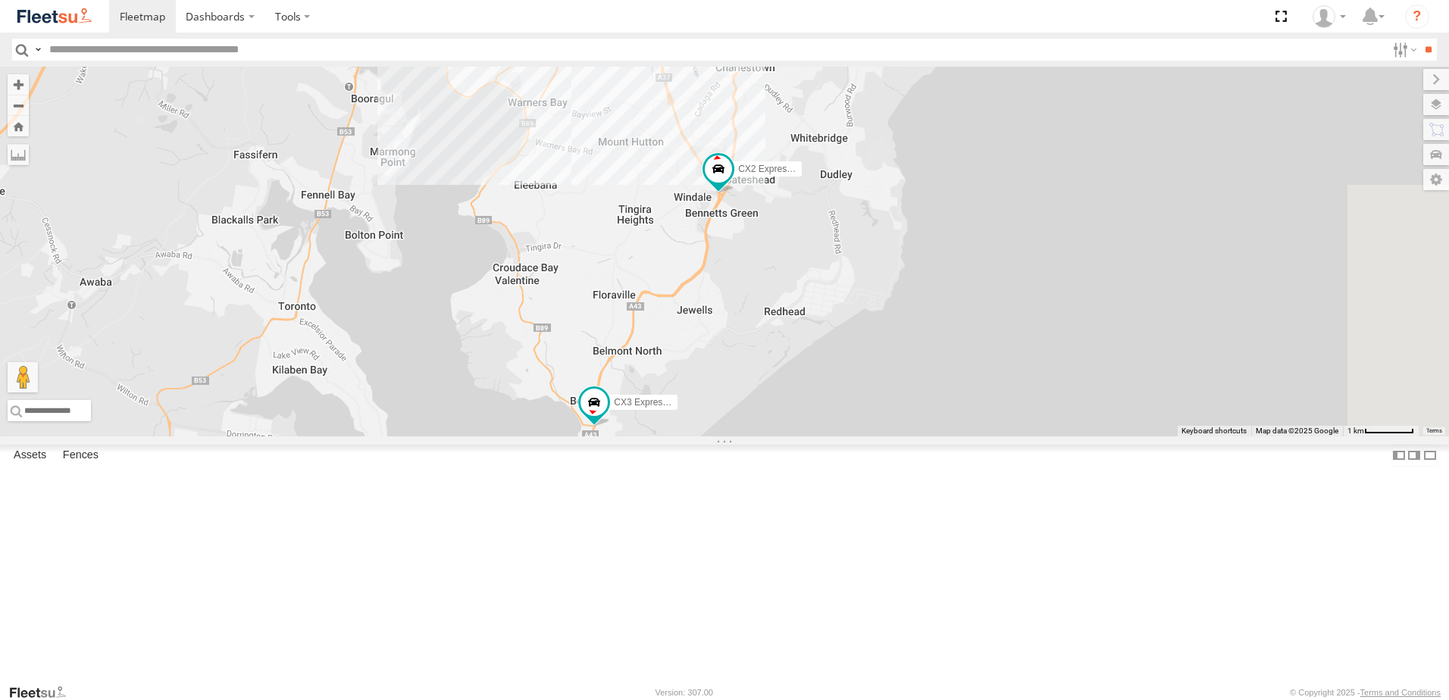
drag, startPoint x: 1026, startPoint y: 432, endPoint x: 875, endPoint y: 409, distance: 152.7
click at [875, 409] on div "BX1 Express Ute B5 Timber Truck BX2 Express Ute B1 Timber Truck CX3 Express Ute…" at bounding box center [724, 252] width 1449 height 370
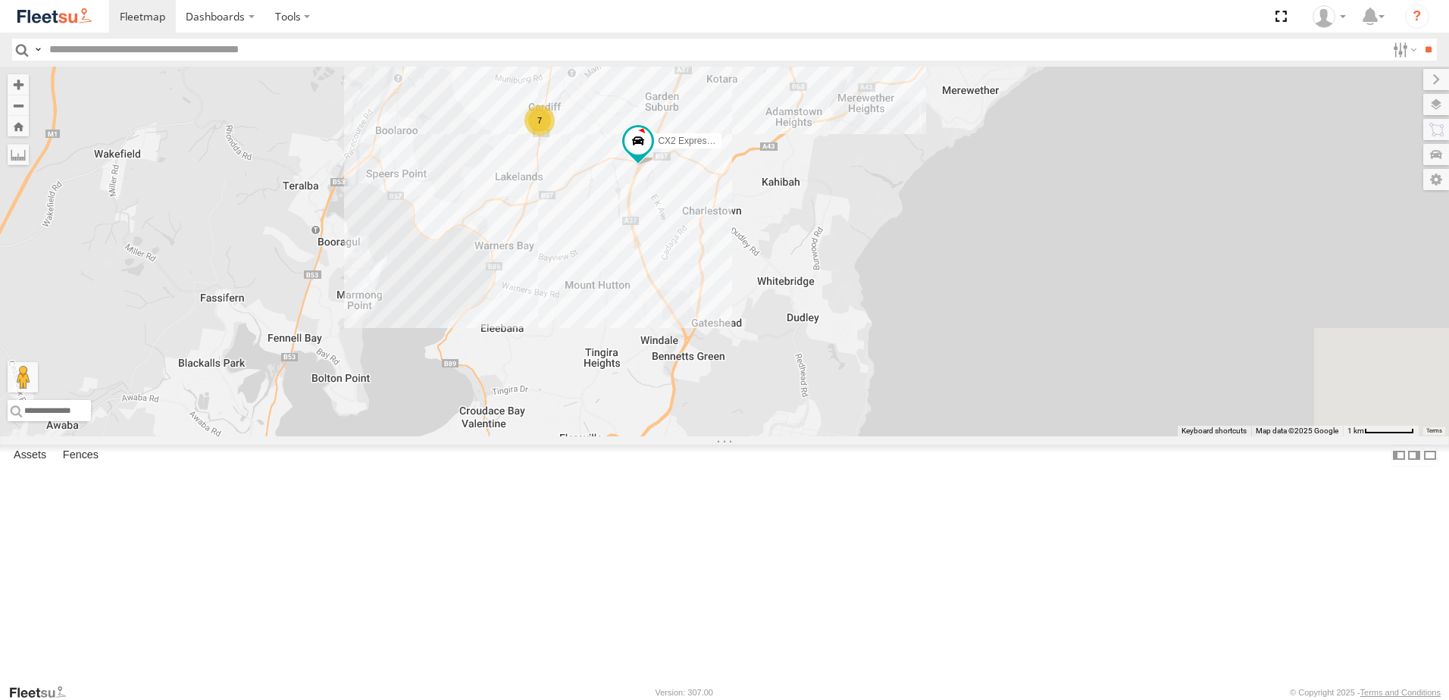
drag, startPoint x: 915, startPoint y: 258, endPoint x: 883, endPoint y: 410, distance: 155.7
click at [883, 409] on div "BX1 Express Ute B5 Timber Truck BX2 Express Ute B1 Timber Truck CX3 Express Ute…" at bounding box center [724, 252] width 1449 height 370
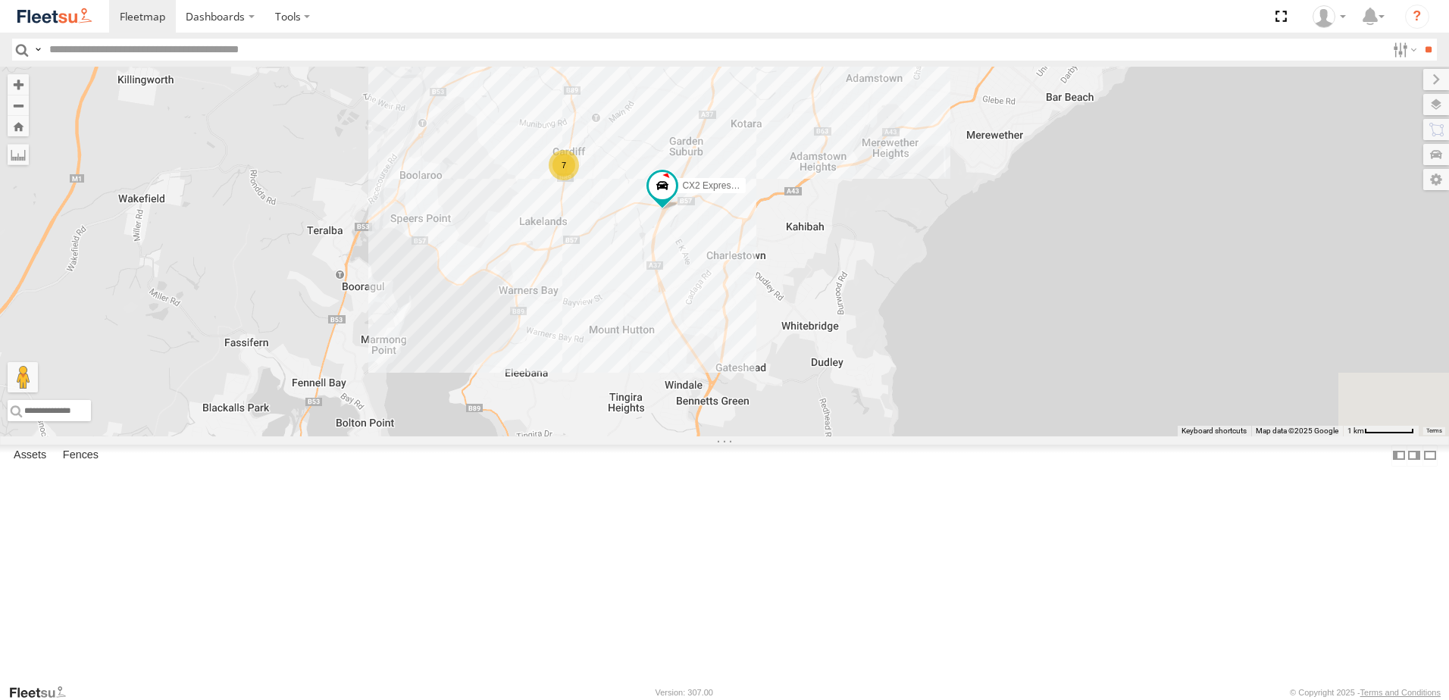
drag, startPoint x: 879, startPoint y: 295, endPoint x: 918, endPoint y: 350, distance: 67.9
click at [918, 350] on div "BX1 Express Ute B5 Timber Truck BX2 Express Ute B1 Timber Truck CX3 Express Ute…" at bounding box center [724, 252] width 1449 height 370
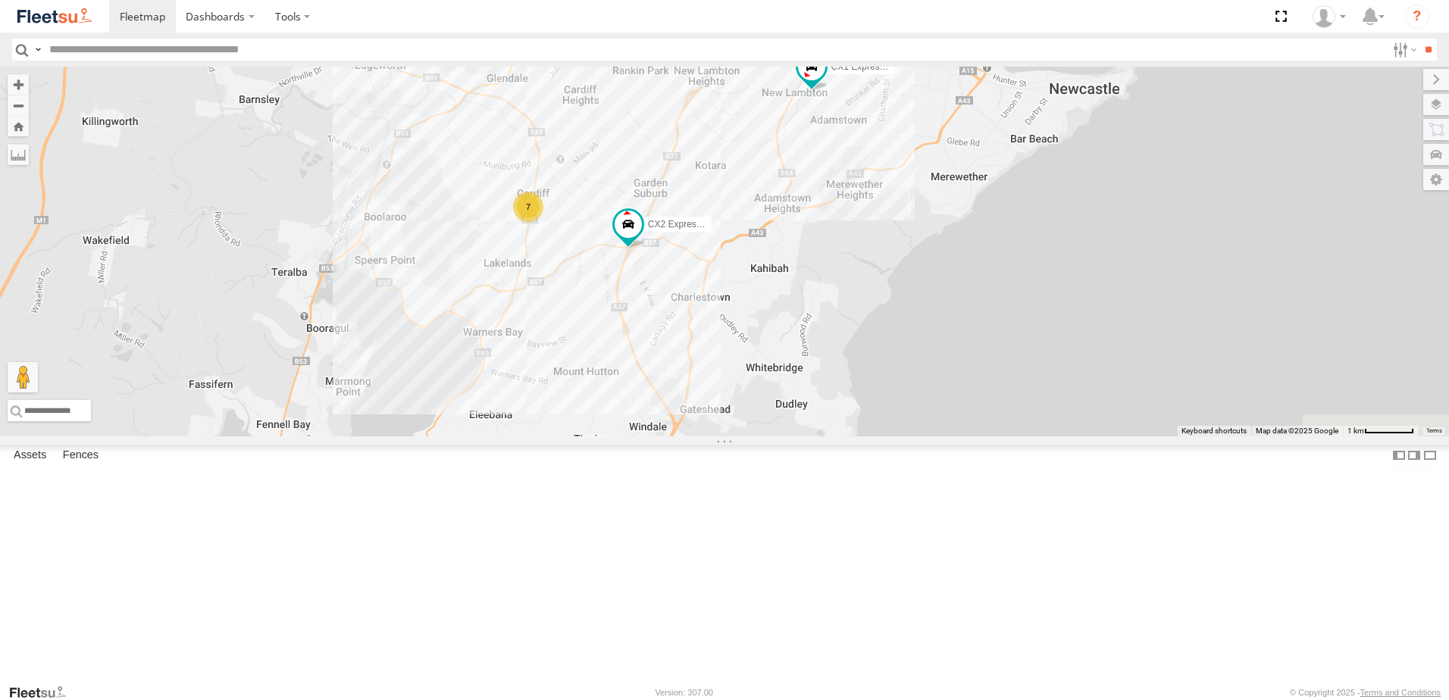
drag, startPoint x: 933, startPoint y: 329, endPoint x: 880, endPoint y: 356, distance: 59.3
click at [880, 356] on div "BX1 Express Ute B5 Timber Truck BX2 Express Ute B1 Timber Truck CX3 Express Ute…" at bounding box center [724, 252] width 1449 height 370
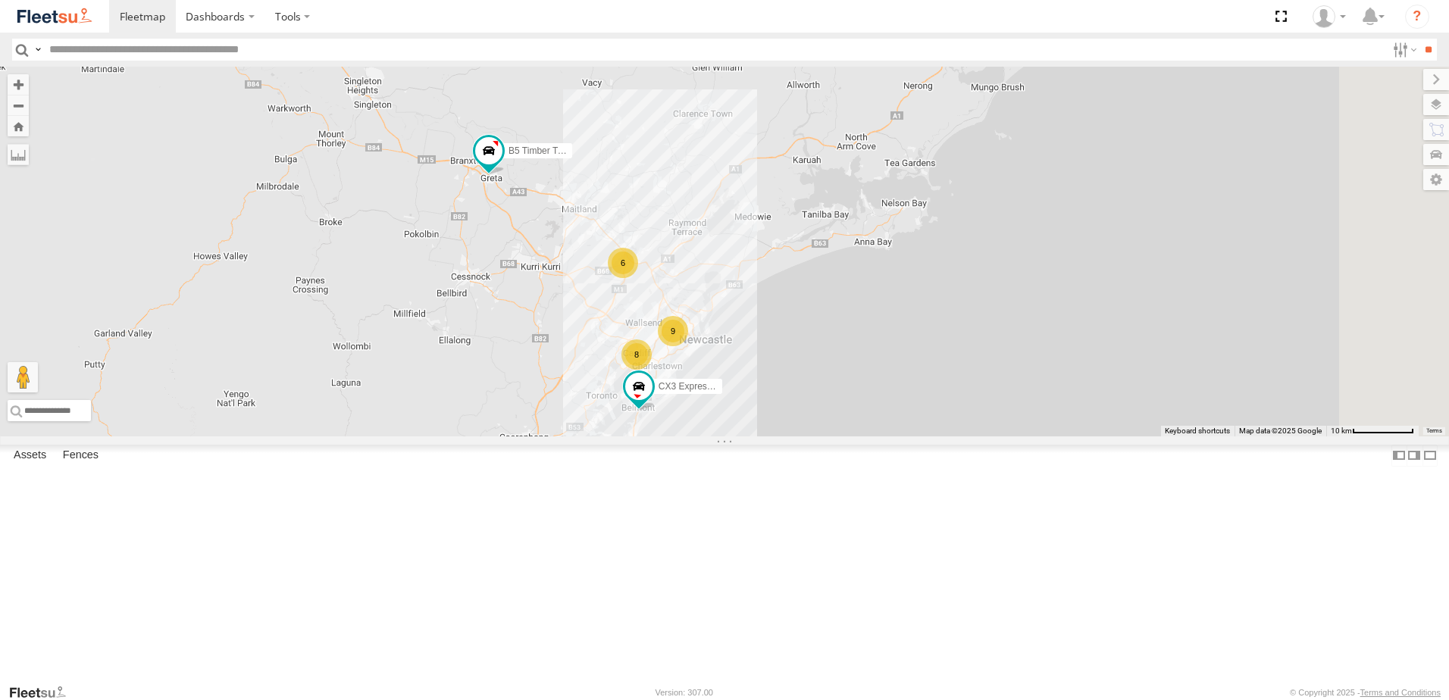
drag, startPoint x: 880, startPoint y: 315, endPoint x: 849, endPoint y: 441, distance: 129.6
click at [849, 437] on div "BX1 Express Ute B5 Timber Truck BX2 Express Ute B1 Timber Truck CX3 Express Ute…" at bounding box center [724, 252] width 1449 height 370
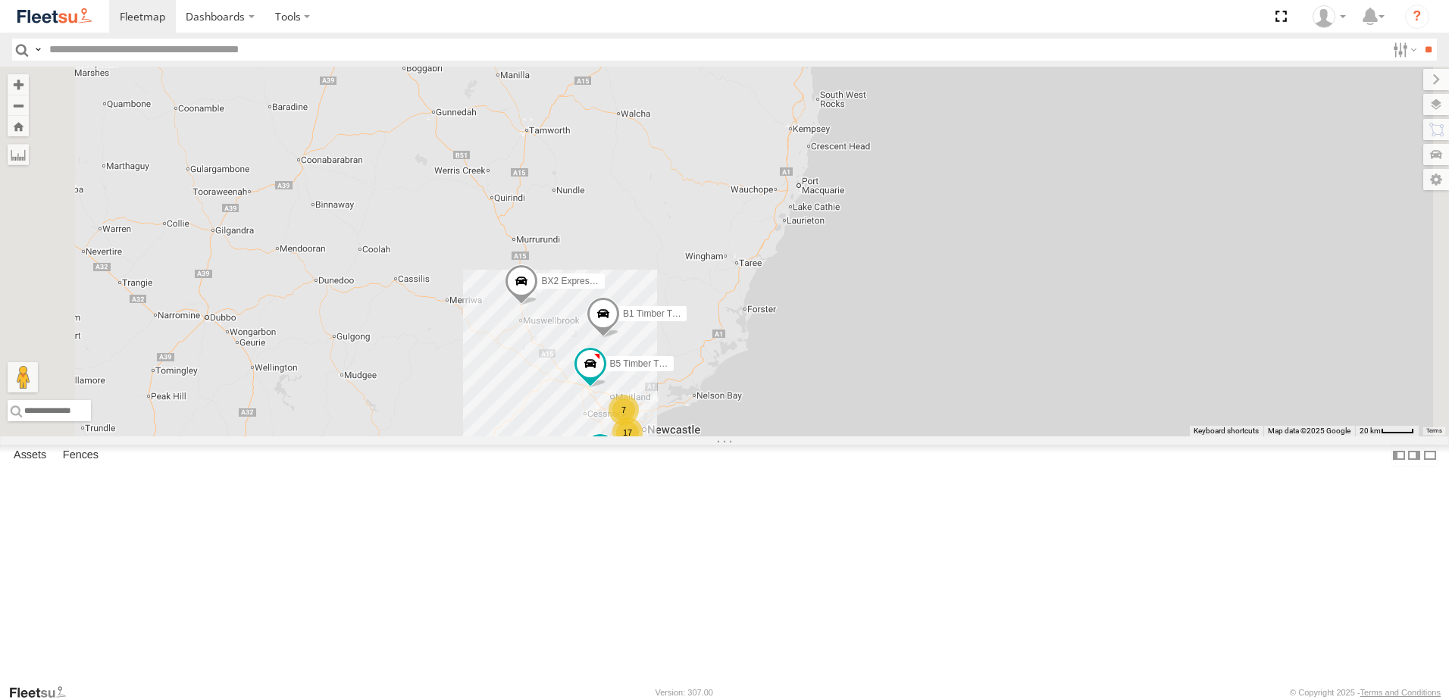
drag, startPoint x: 894, startPoint y: 356, endPoint x: 869, endPoint y: 456, distance: 103.7
click at [841, 437] on div "BX1 Express Ute B5 Timber Truck BX2 Express Ute B1 Timber Truck 7 17 Loading..." at bounding box center [724, 252] width 1449 height 370
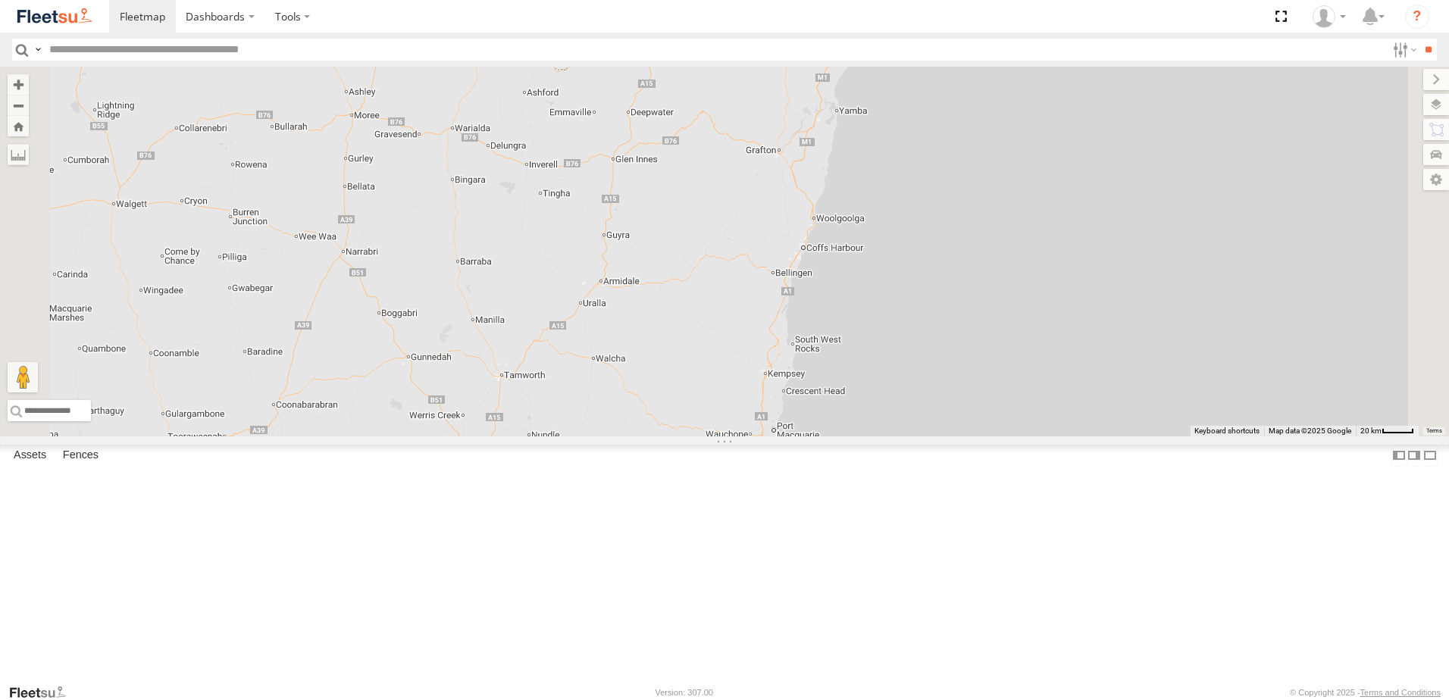
drag, startPoint x: 941, startPoint y: 324, endPoint x: 933, endPoint y: 491, distance: 167.7
click at [922, 437] on div "BX1 Express Ute B5 Timber Truck BX2 Express Ute B1 Timber Truck 7 17 Loading..." at bounding box center [724, 252] width 1449 height 370
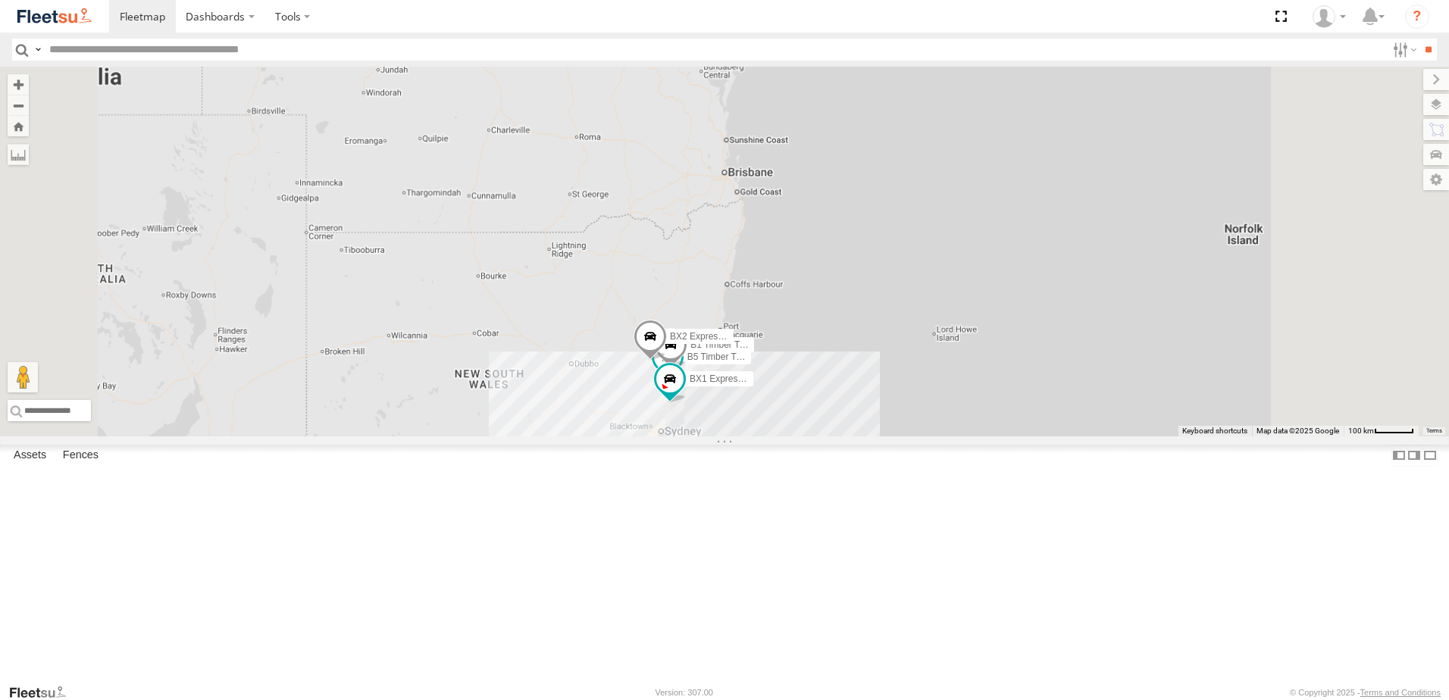
drag, startPoint x: 910, startPoint y: 296, endPoint x: 890, endPoint y: 556, distance: 261.6
click at [891, 437] on div "BX1 Express Ute B5 Timber Truck BX2 Express Ute B1 Timber Truck Loading..." at bounding box center [724, 252] width 1449 height 370
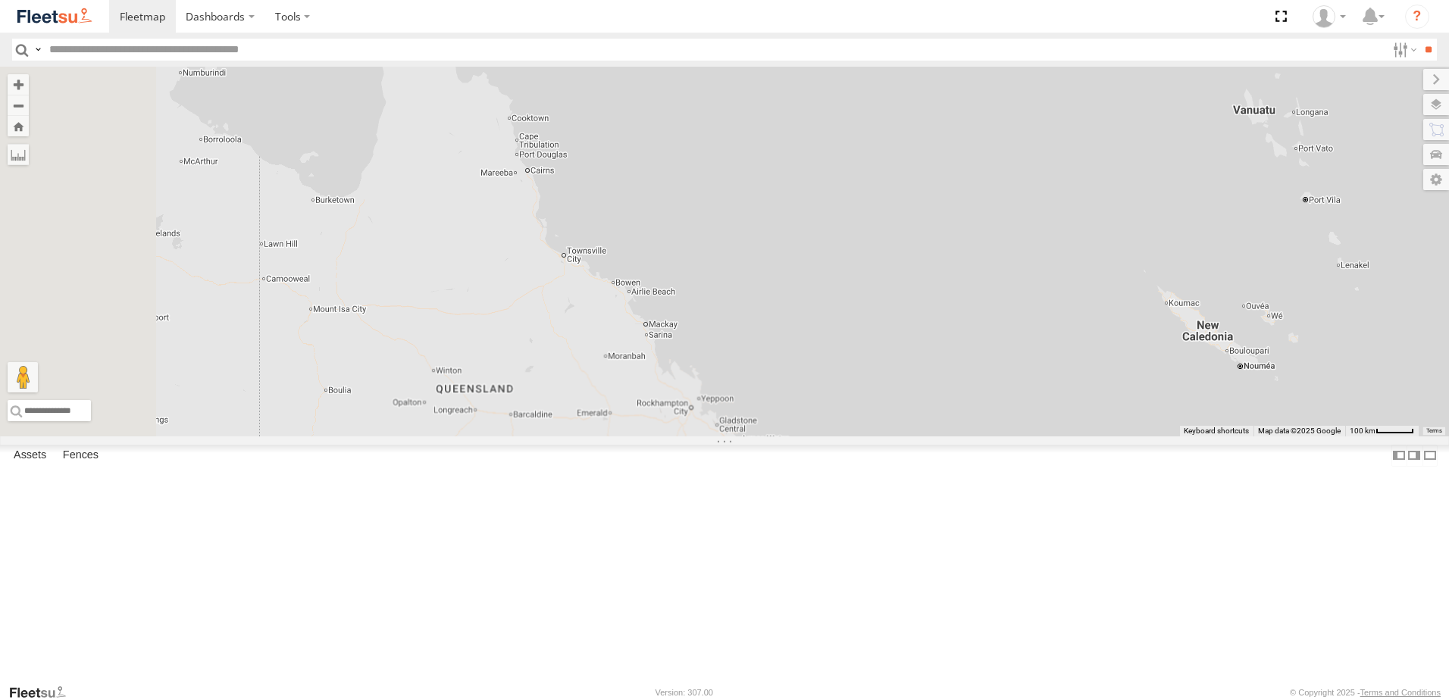
drag, startPoint x: 821, startPoint y: 413, endPoint x: 890, endPoint y: 532, distance: 137.6
click at [890, 437] on div "BX1 Express Ute B5 Timber Truck BX2 Express Ute B1 Timber Truck Loading..." at bounding box center [724, 252] width 1449 height 370
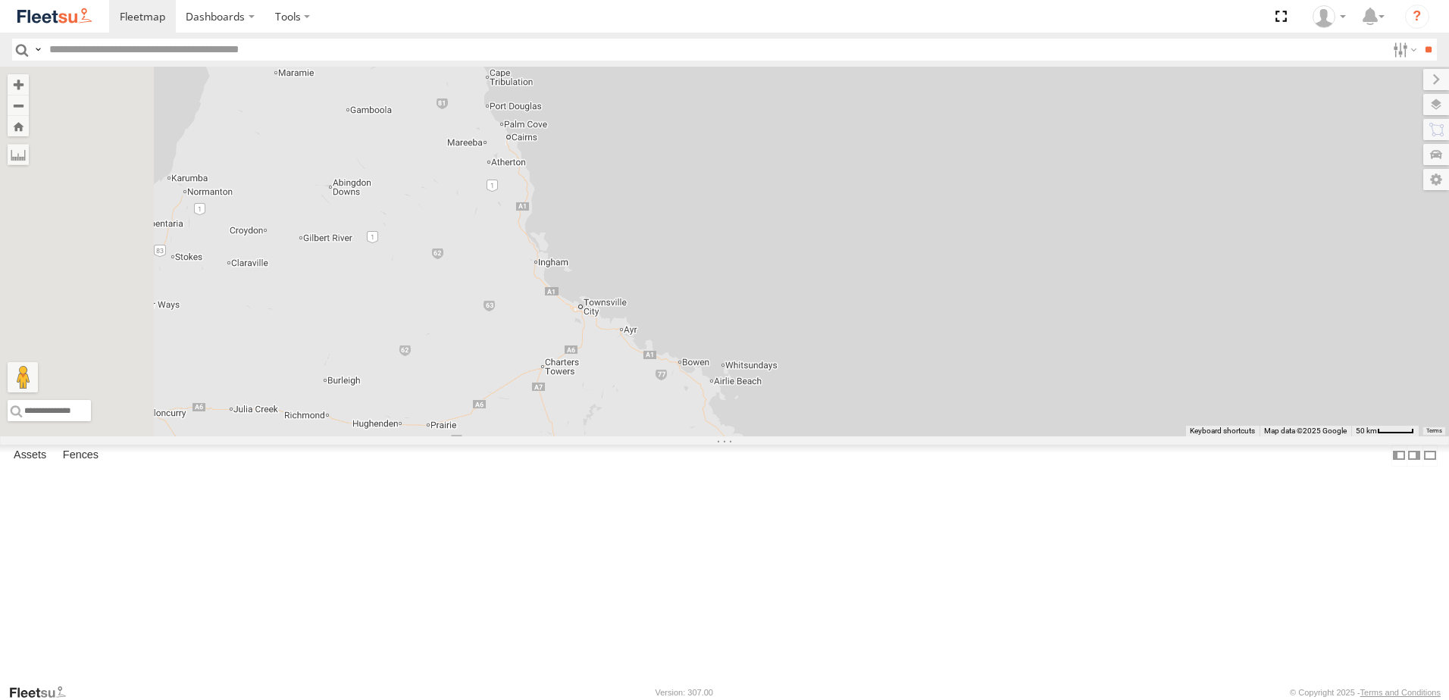
drag, startPoint x: 746, startPoint y: 375, endPoint x: 860, endPoint y: 531, distance: 193.0
click at [860, 437] on div "BX1 Express Ute B5 Timber Truck BX2 Express Ute B1 Timber Truck Loading..." at bounding box center [724, 252] width 1449 height 370
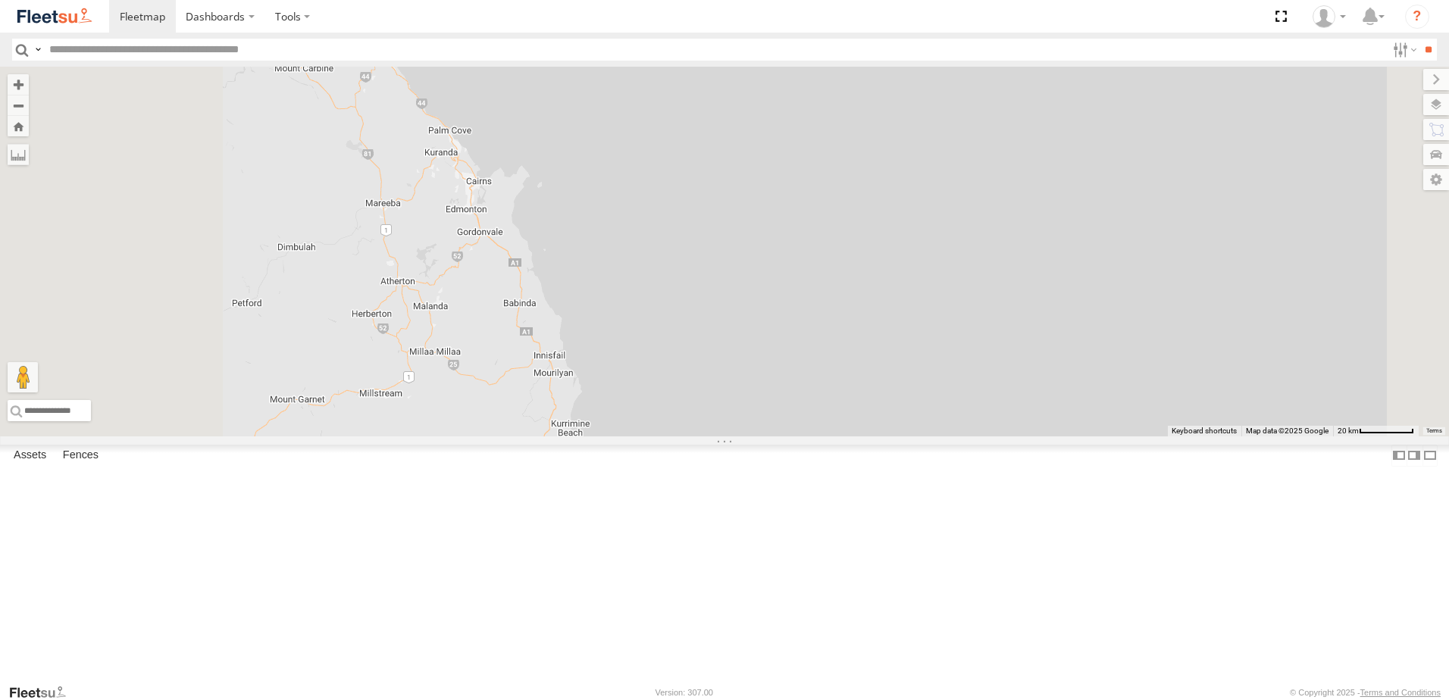
click at [724, 356] on div "BX1 Express Ute B5 Timber Truck BX2 Express Ute B1 Timber Truck Loading..." at bounding box center [724, 252] width 1449 height 370
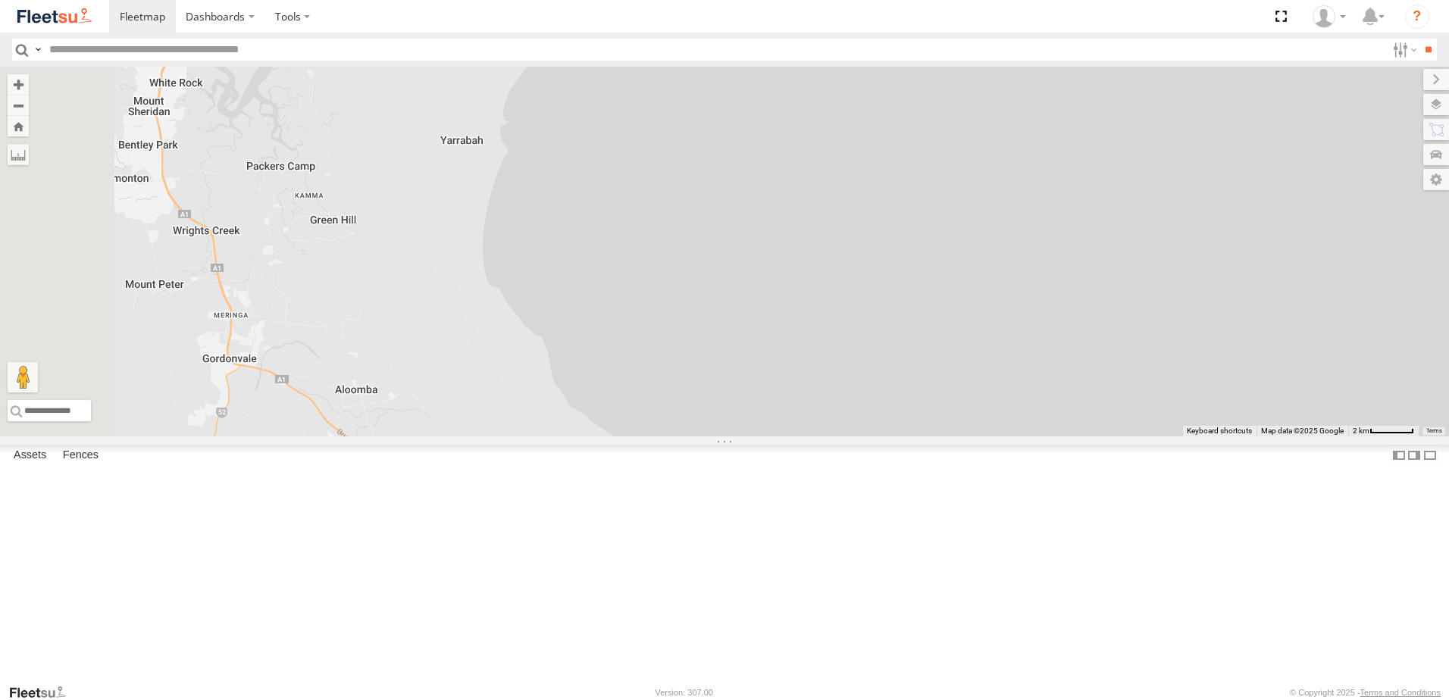
drag, startPoint x: 677, startPoint y: 328, endPoint x: 738, endPoint y: 393, distance: 89.0
click at [737, 393] on div "BX1 Express Ute B5 Timber Truck BX2 Express Ute B1 Timber Truck Loading..." at bounding box center [724, 252] width 1449 height 370
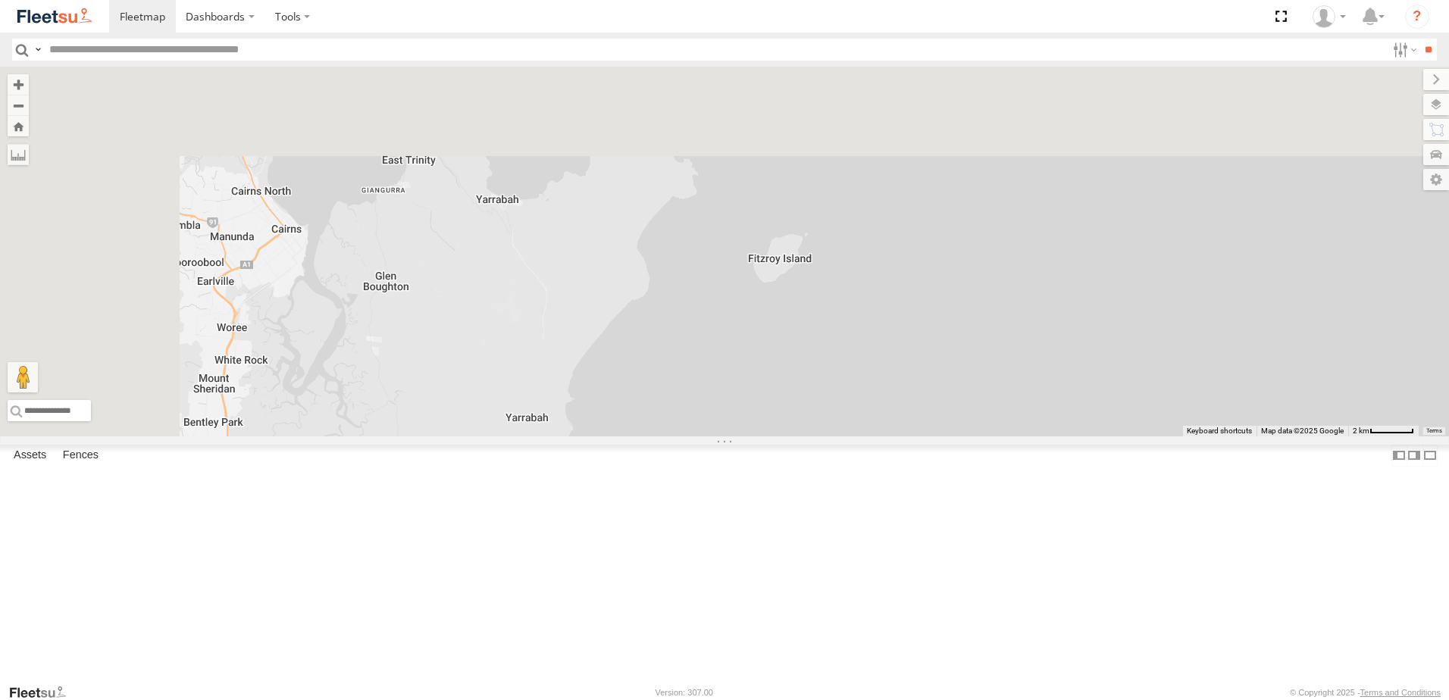
drag
click at [750, 437] on div "BX1 Express Ute B5 Timber Truck BX2 Express Ute B1 Timber Truck Loading..." at bounding box center [724, 252] width 1449 height 370
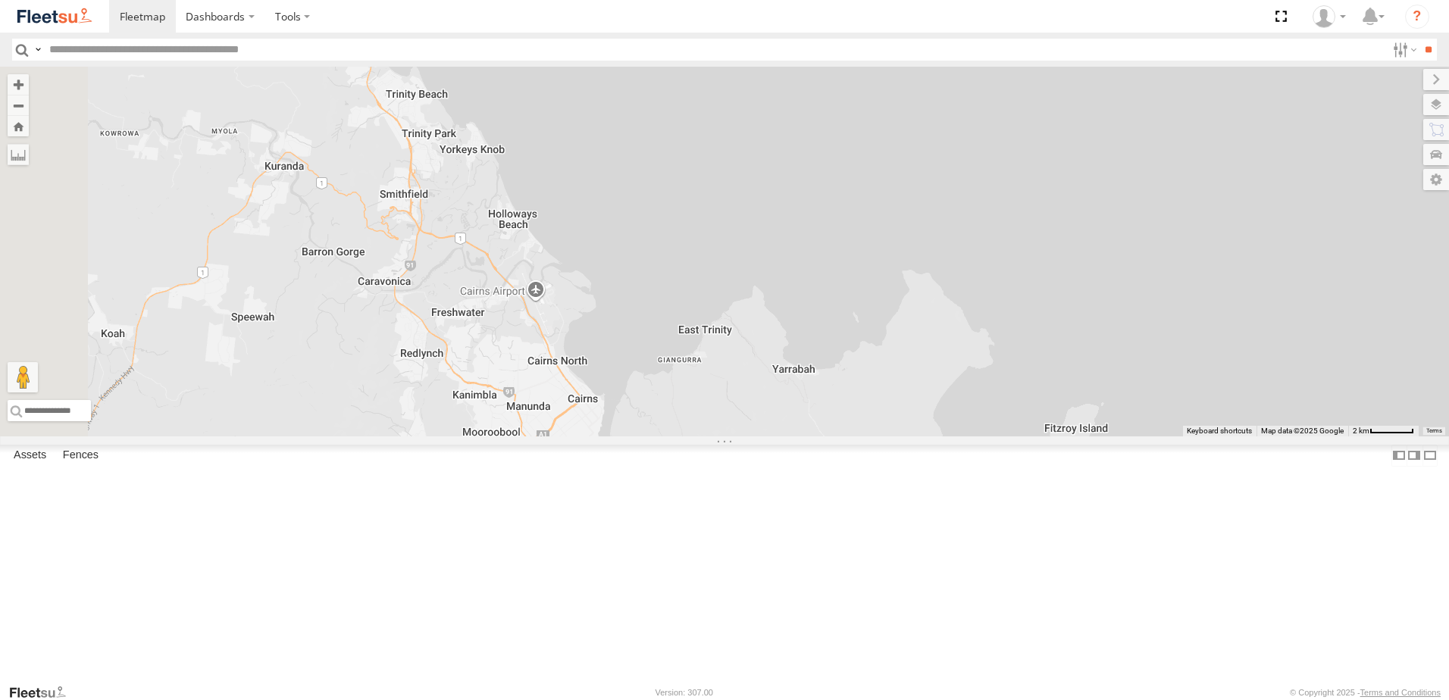
click at [1012, 437] on div "BX1 Express Ute B5 Timber Truck BX2 Express Ute B1 Timber Truck Loading..." at bounding box center [724, 252] width 1449 height 370
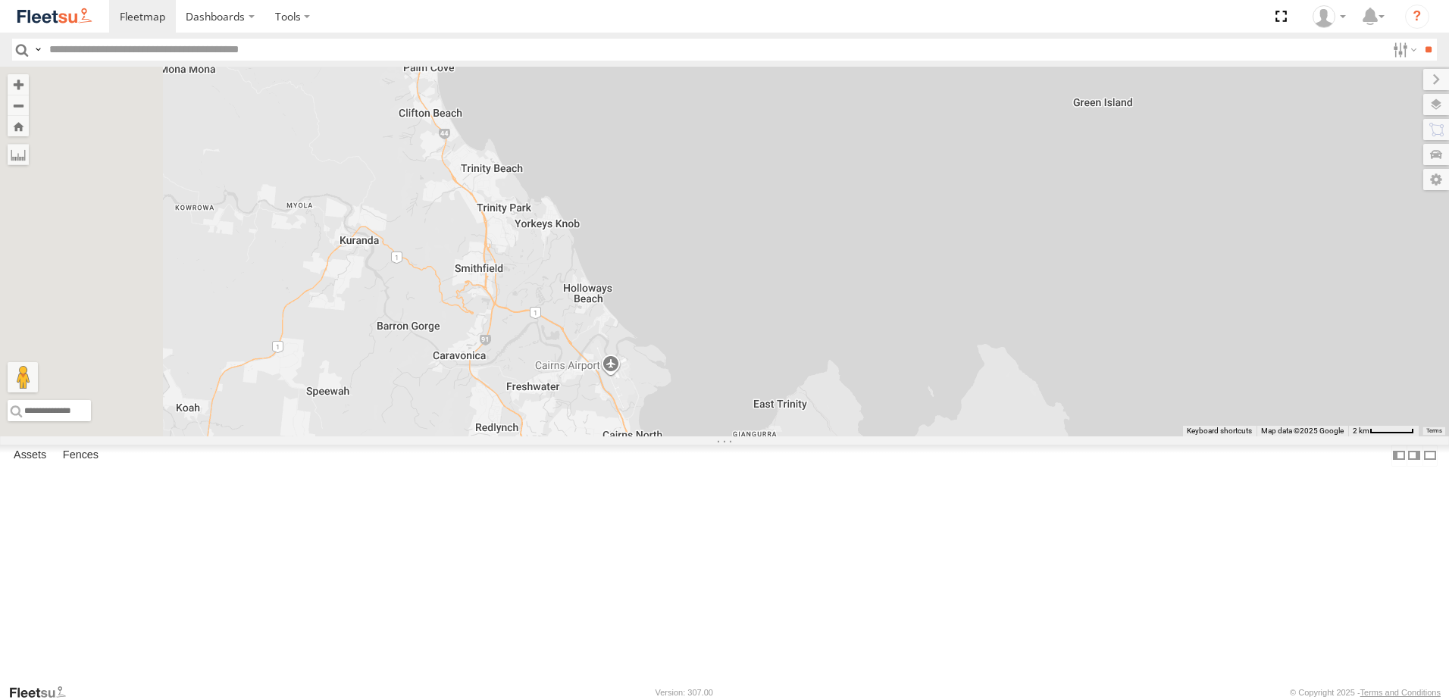
click at [918, 437] on div "BX1 Express Ute B5 Timber Truck BX2 Express Ute B1 Timber Truck Loading..." at bounding box center [724, 252] width 1449 height 370
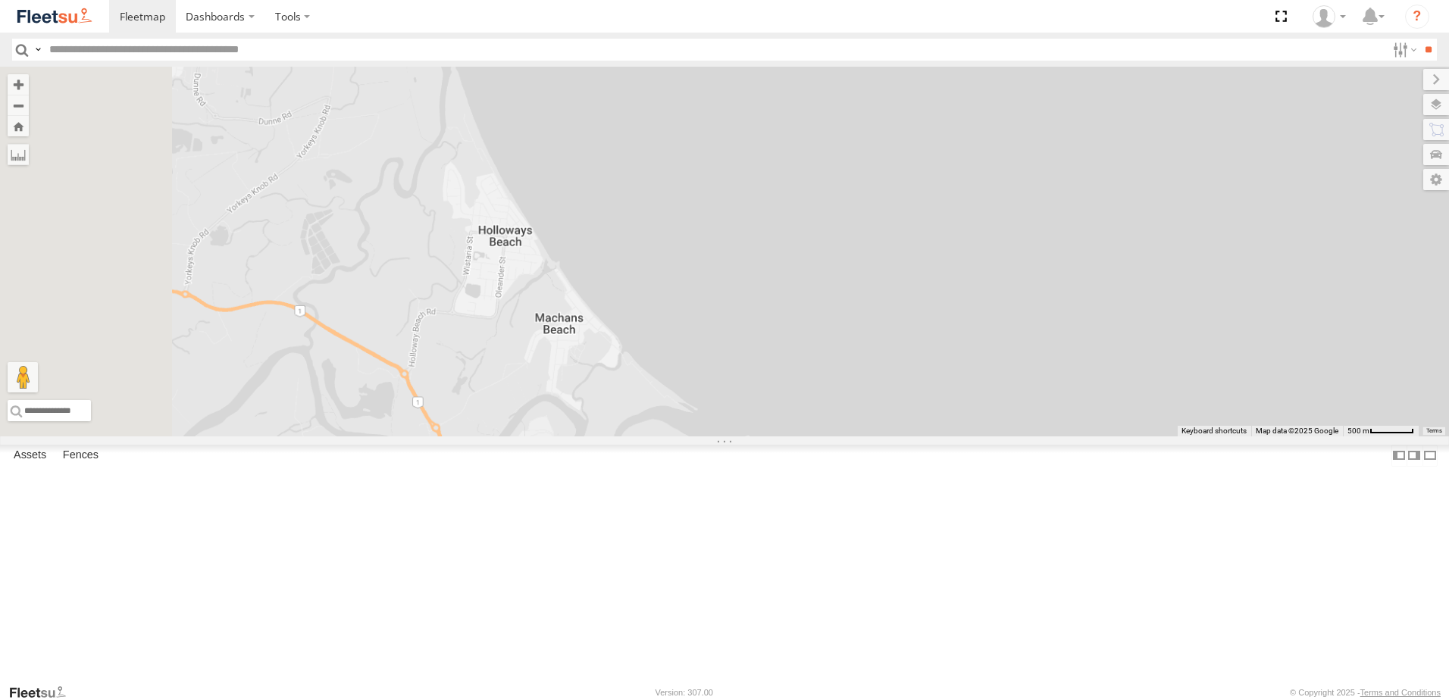
click at [854, 437] on div "BX1 Express Ute B5 Timber Truck BX2 Express Ute B1 Timber Truck Loading..." at bounding box center [724, 252] width 1449 height 370
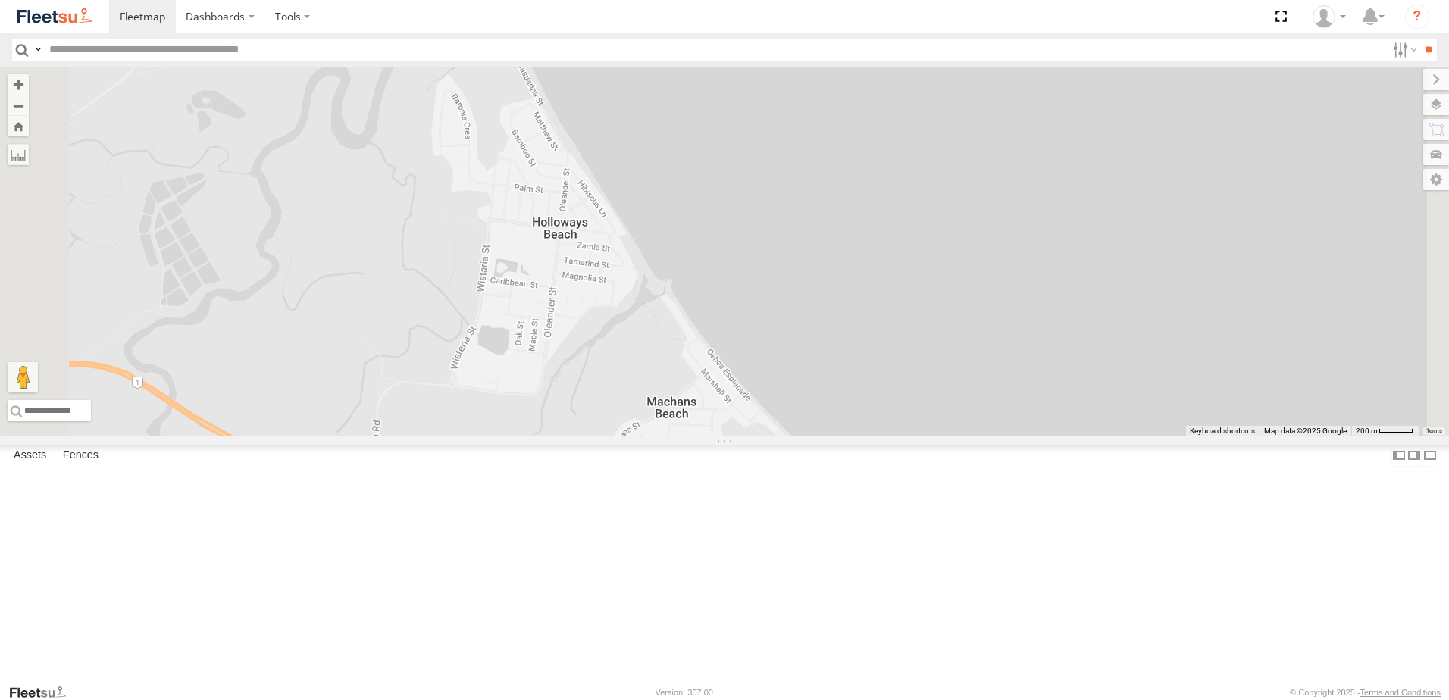
click at [854, 359] on div "BX1 Express Ute B5 Timber Truck BX2 Express Ute B1 Timber Truck Loading..." at bounding box center [724, 252] width 1449 height 370
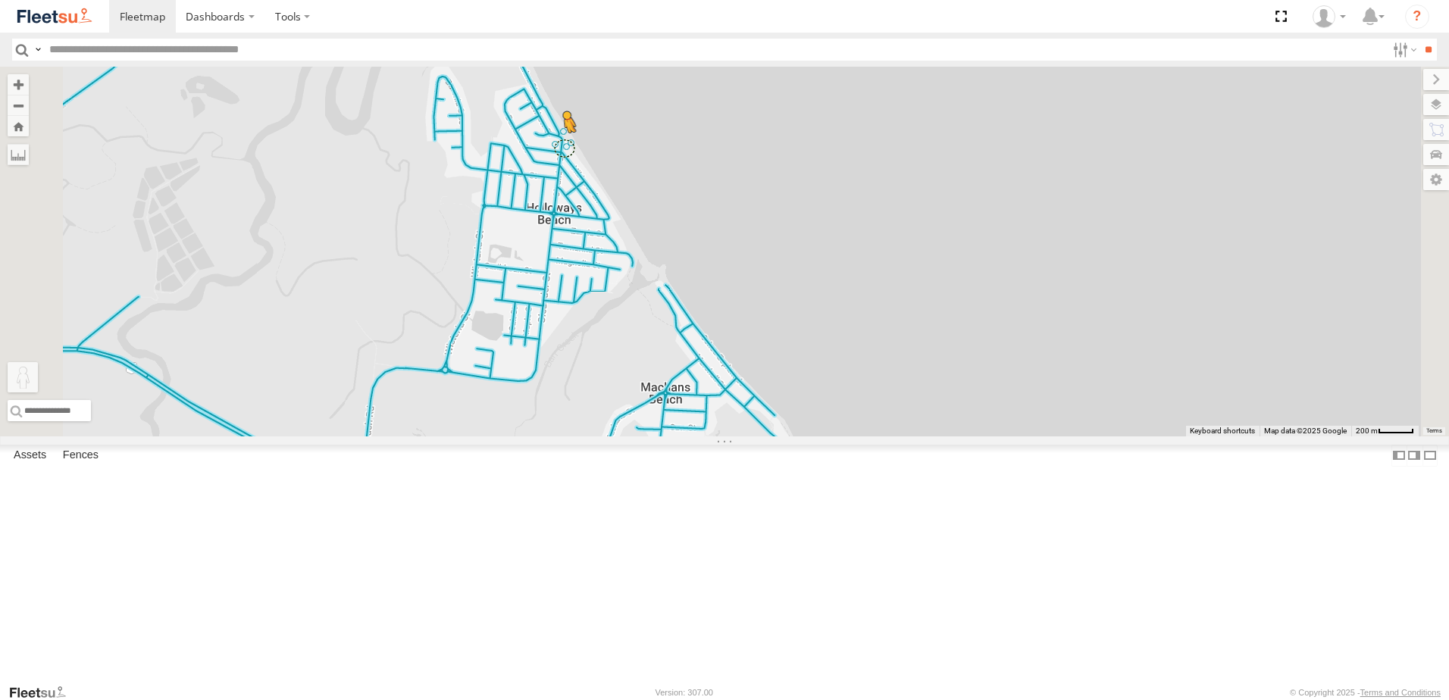
click at [760, 265] on div "BX1 Express Ute B5 Timber Truck BX2 Express Ute B1 Timber Truck To activate dra…" at bounding box center [724, 252] width 1449 height 370
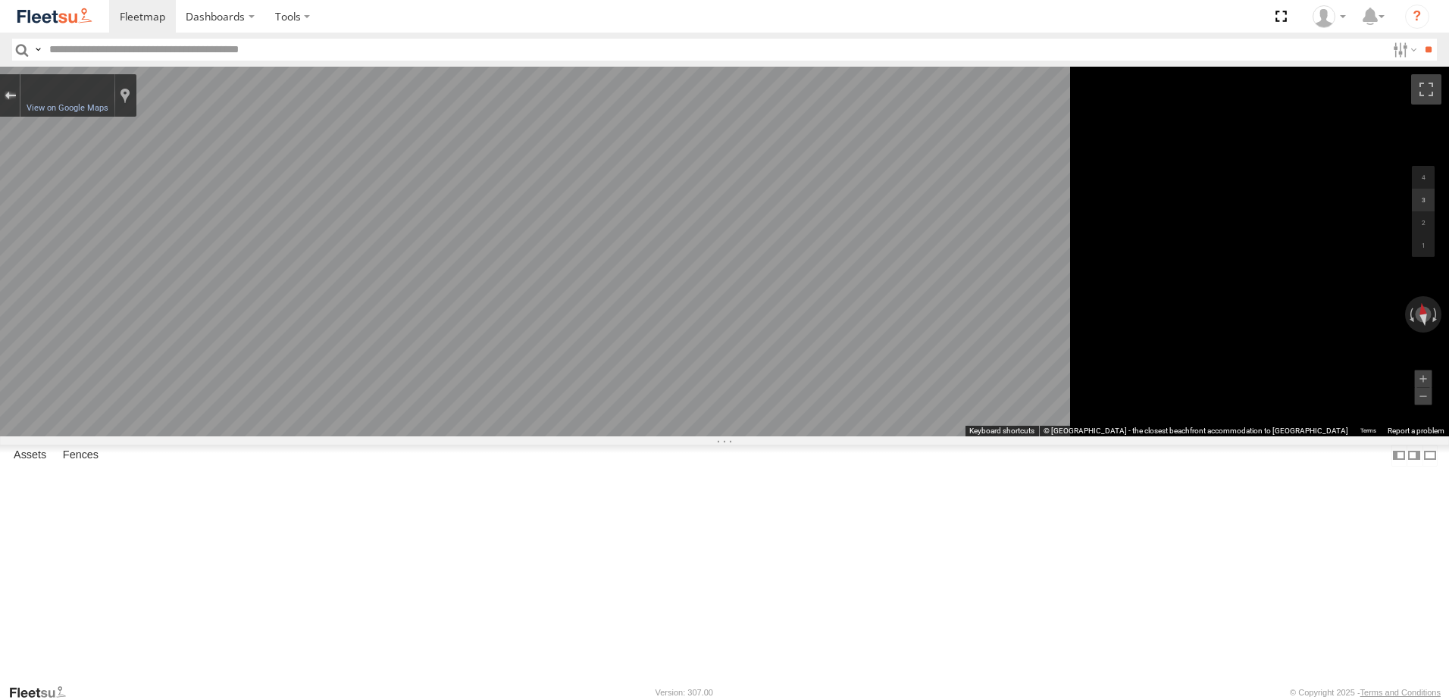
click at [16, 96] on div "Exit the Street View" at bounding box center [10, 95] width 11 height 9
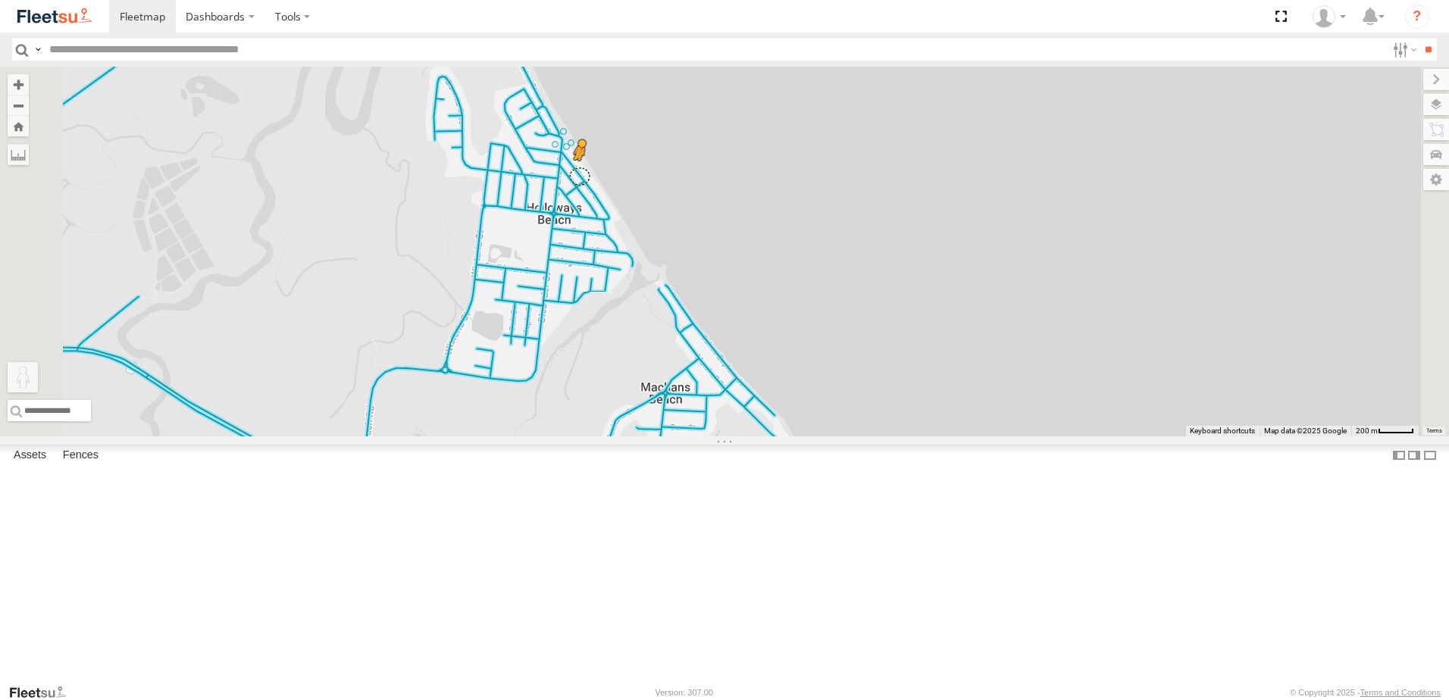
drag, startPoint x: 399, startPoint y: 621, endPoint x: 772, endPoint y: 301, distance: 490.8
click at [772, 301] on div "BX1 Express Ute B5 Timber Truck BX2 Express Ute B1 Timber Truck To activate dra…" at bounding box center [724, 252] width 1449 height 370
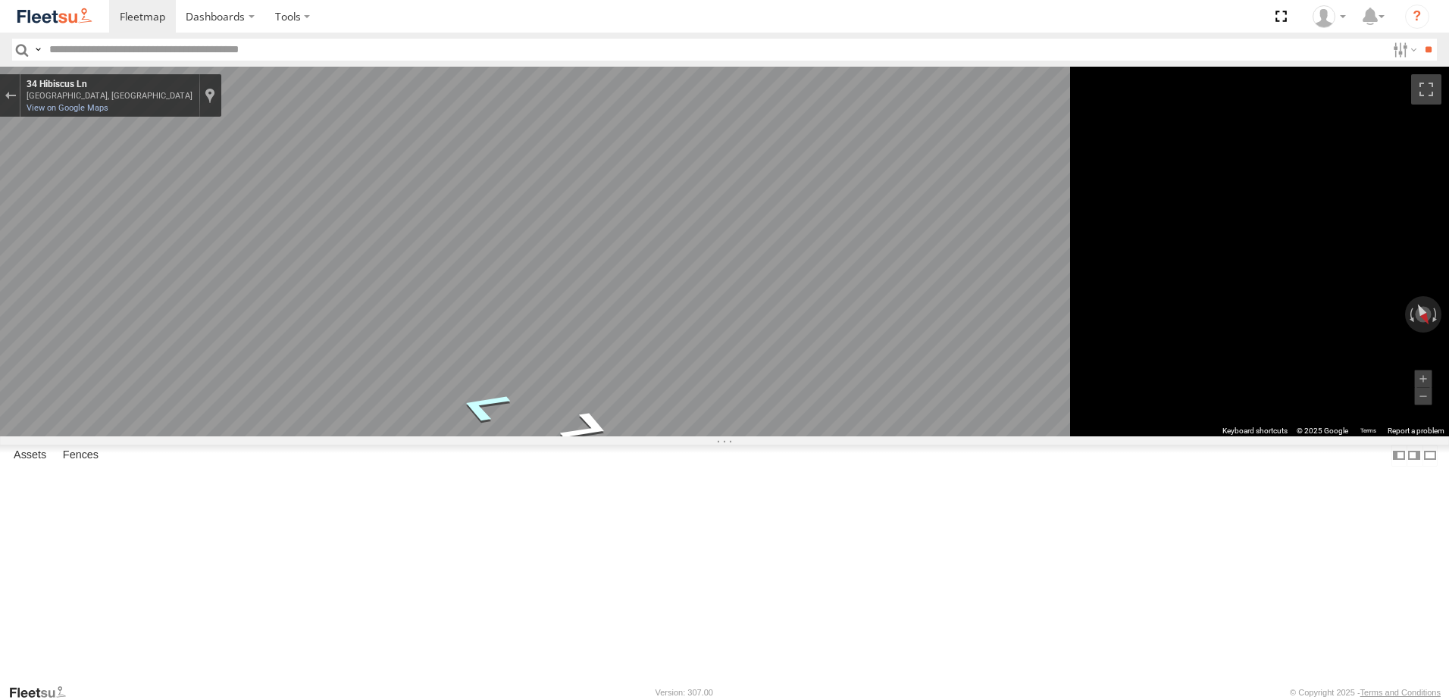
click at [534, 403] on icon "Go Southeast, Hibiscus Ln" at bounding box center [484, 407] width 100 height 49
click at [1449, 592] on html "Dashboards" at bounding box center [724, 350] width 1449 height 700
click at [16, 98] on div "Exit the Street View" at bounding box center [10, 95] width 11 height 9
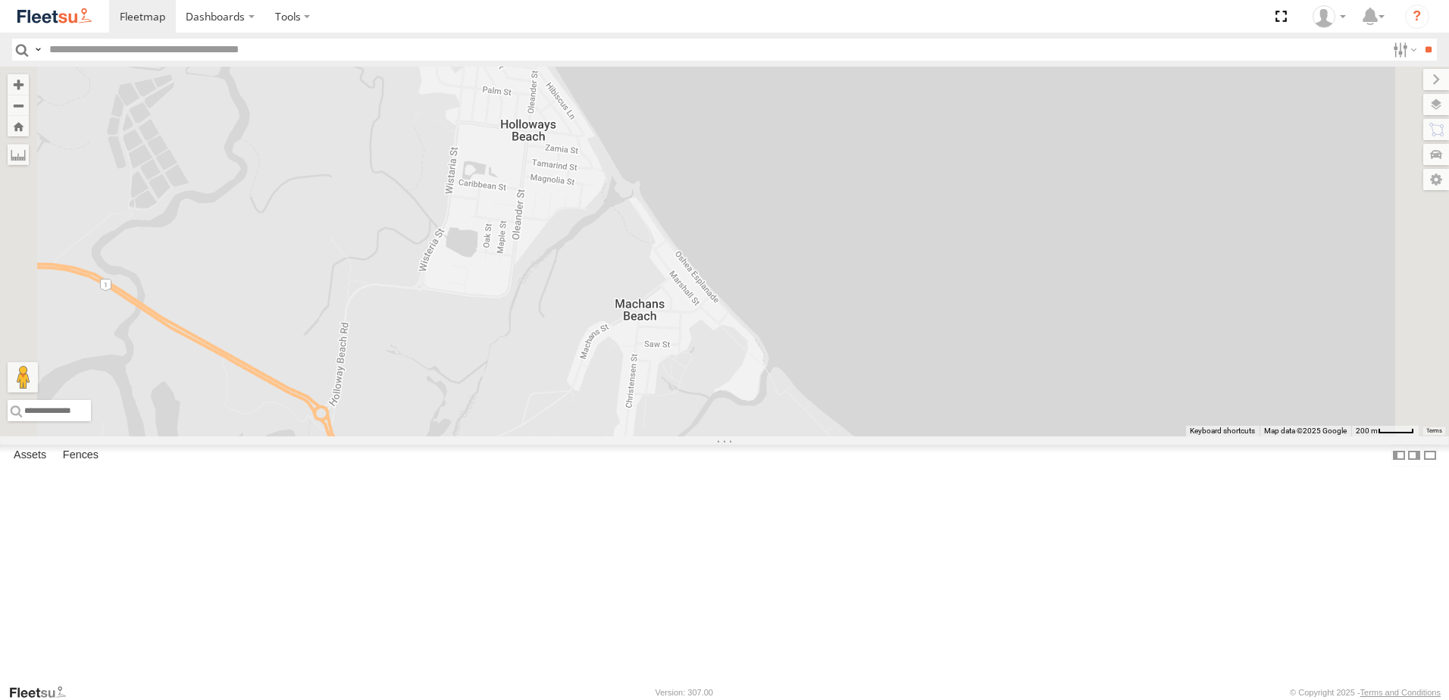
drag, startPoint x: 734, startPoint y: 365, endPoint x: 725, endPoint y: 300, distance: 65.7
click at [725, 300] on div "BX1 Express Ute B5 Timber Truck BX2 Express Ute B1 Timber Truck No data availab…" at bounding box center [724, 252] width 1449 height 370
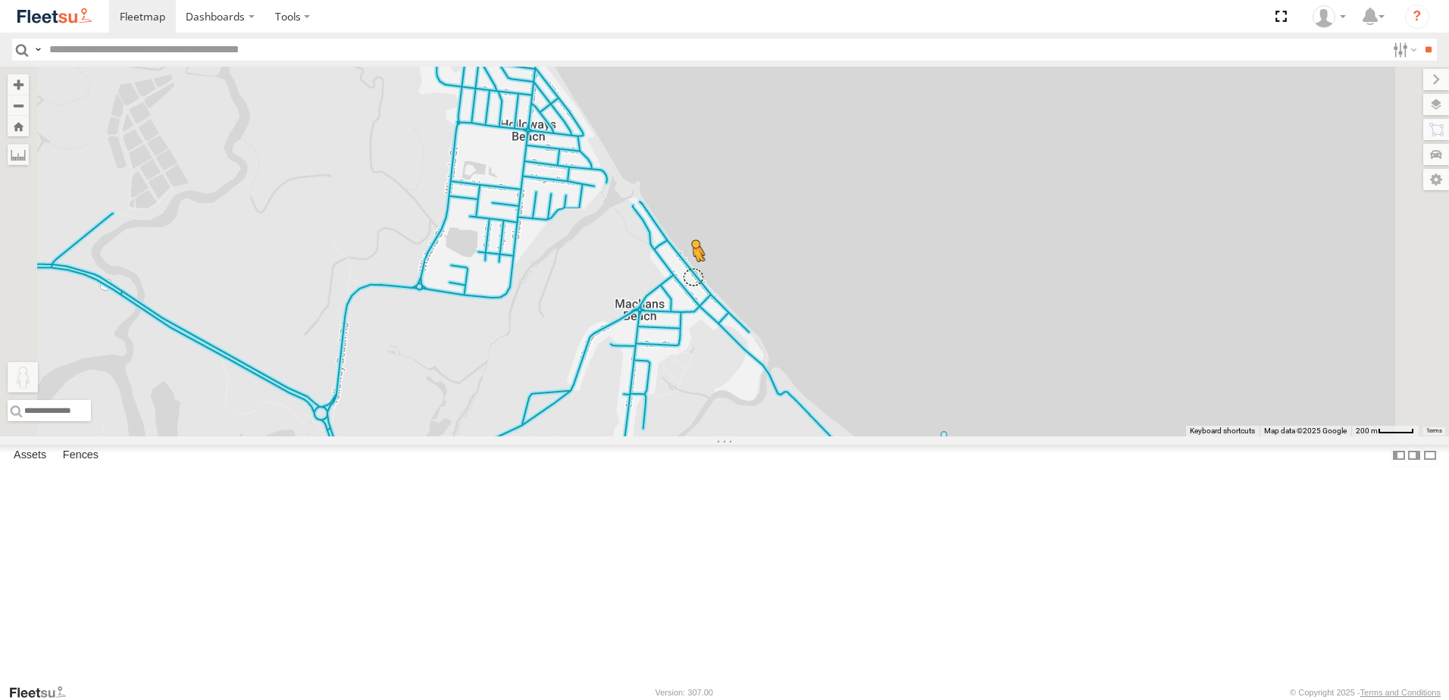
drag, startPoint x: 406, startPoint y: 628, endPoint x: 884, endPoint y: 399, distance: 529.9
click at [884, 399] on div "BX1 Express Ute B5 Timber Truck BX2 Express Ute B1 Timber Truck To activate dra…" at bounding box center [724, 252] width 1449 height 370
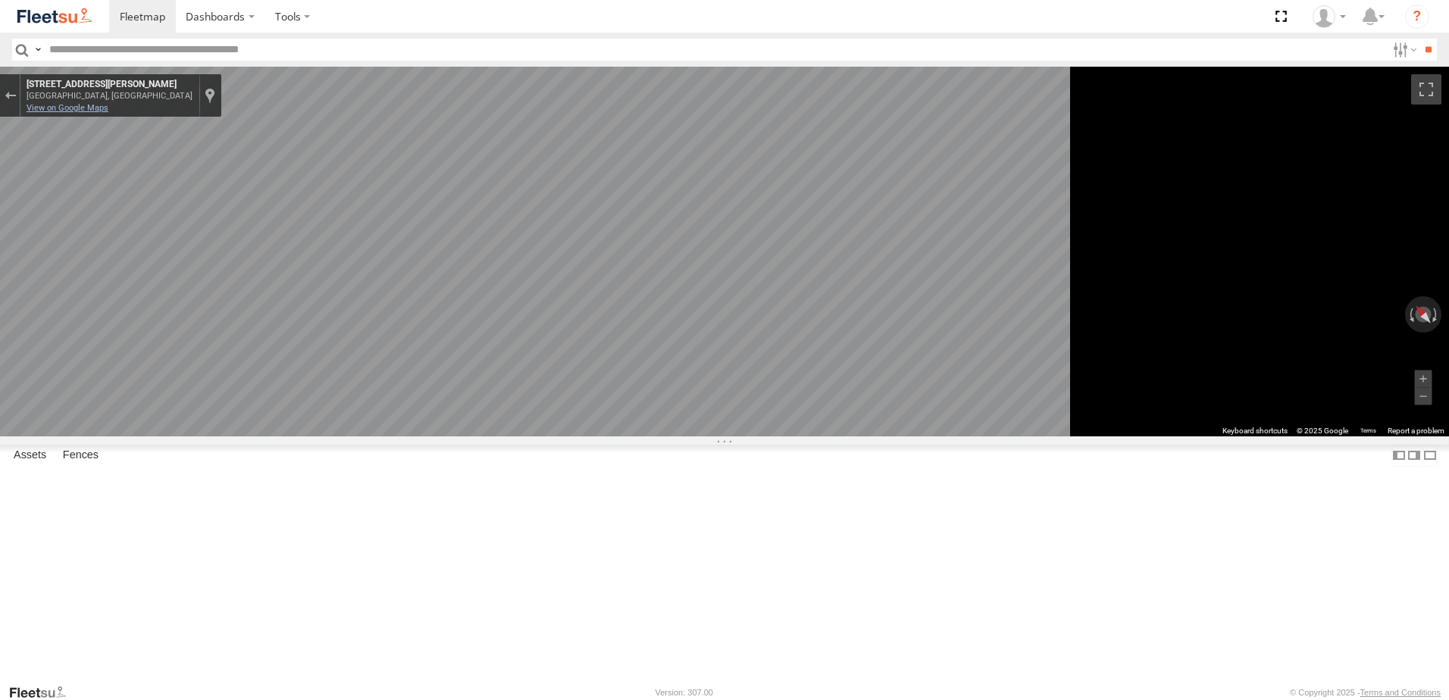
click at [108, 111] on link "View on Google Maps" at bounding box center [68, 108] width 82 height 10
click at [20, 102] on button "Exit the Street View" at bounding box center [10, 96] width 20 height 20
